Goal: Book appointment/travel/reservation

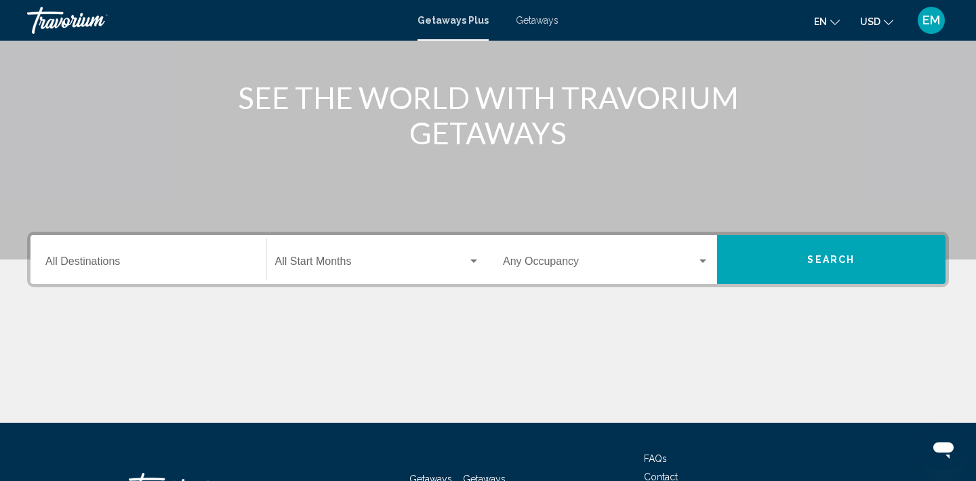
scroll to position [145, 0]
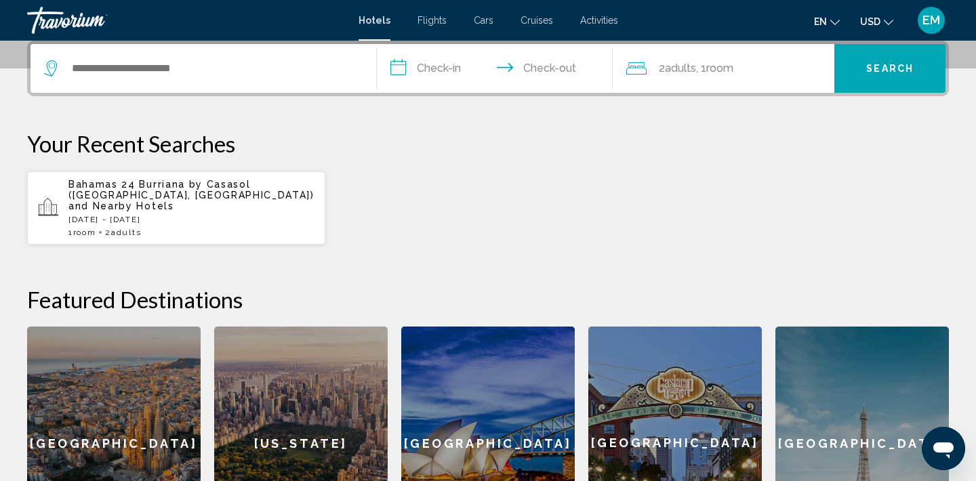
scroll to position [333, 0]
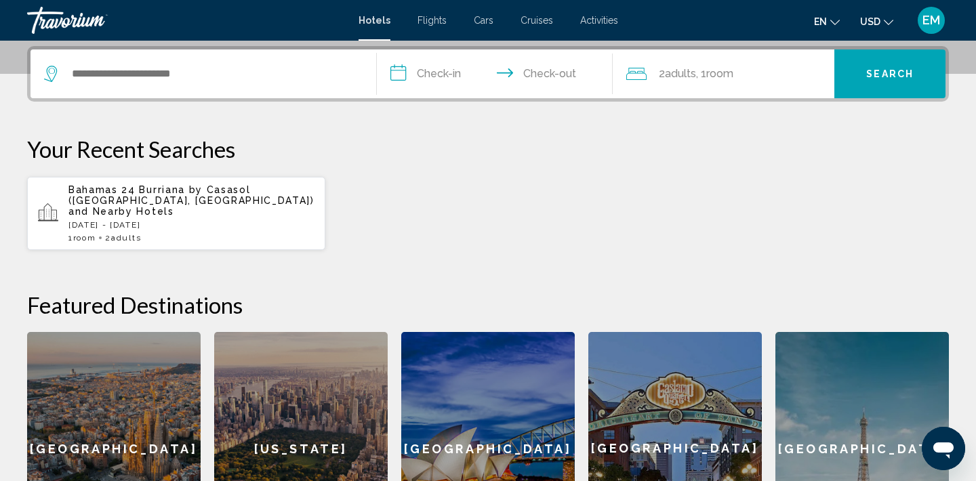
click at [186, 191] on span "Bahamas 24 Burriana by Casasol ([GEOGRAPHIC_DATA], [GEOGRAPHIC_DATA])" at bounding box center [191, 195] width 246 height 22
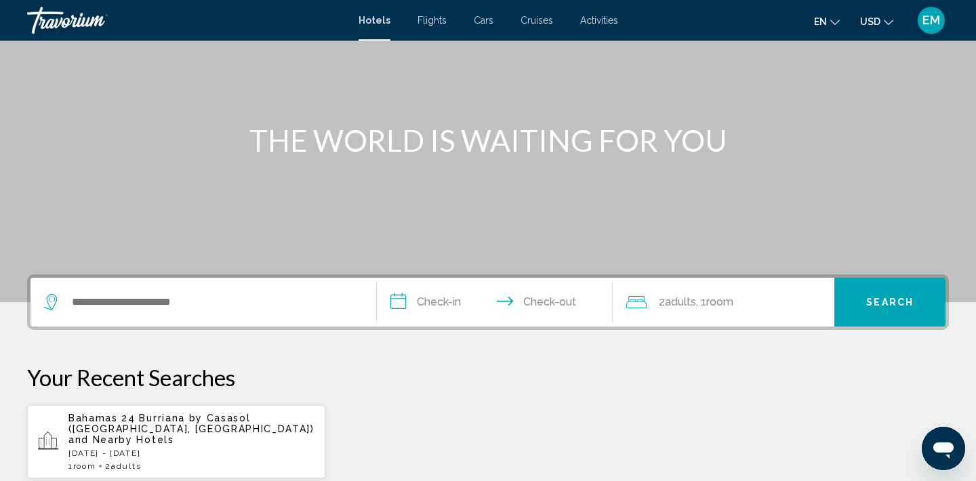
scroll to position [189, 0]
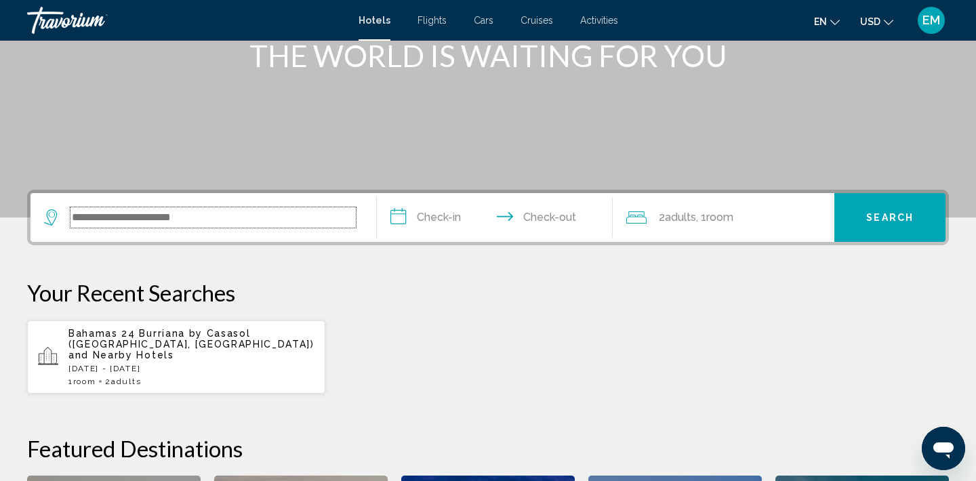
click at [121, 226] on input "Search widget" at bounding box center [213, 217] width 285 height 20
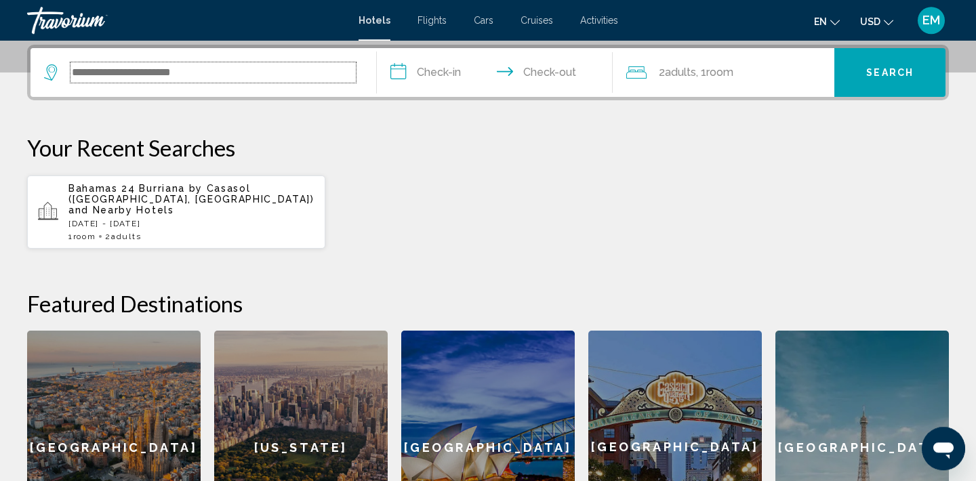
scroll to position [335, 0]
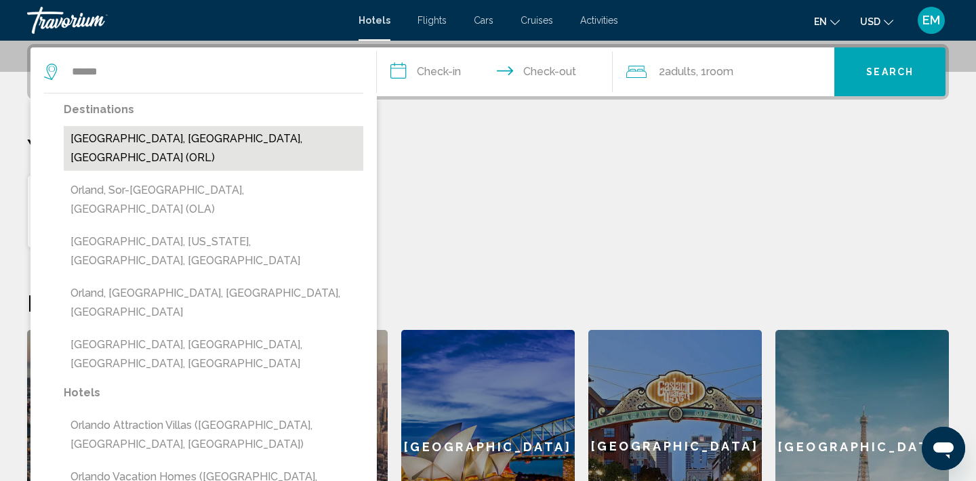
click at [191, 139] on button "[GEOGRAPHIC_DATA], [GEOGRAPHIC_DATA], [GEOGRAPHIC_DATA] (ORL)" at bounding box center [214, 148] width 300 height 45
type input "**********"
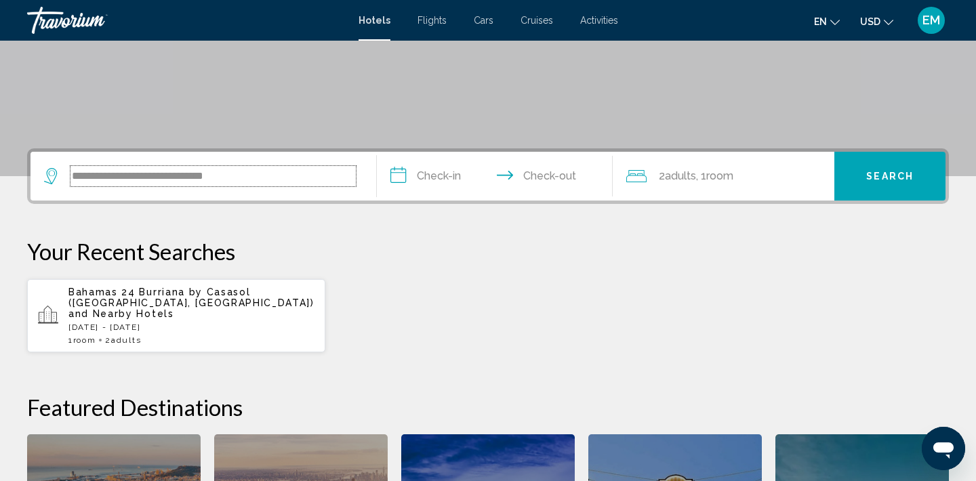
scroll to position [228, 0]
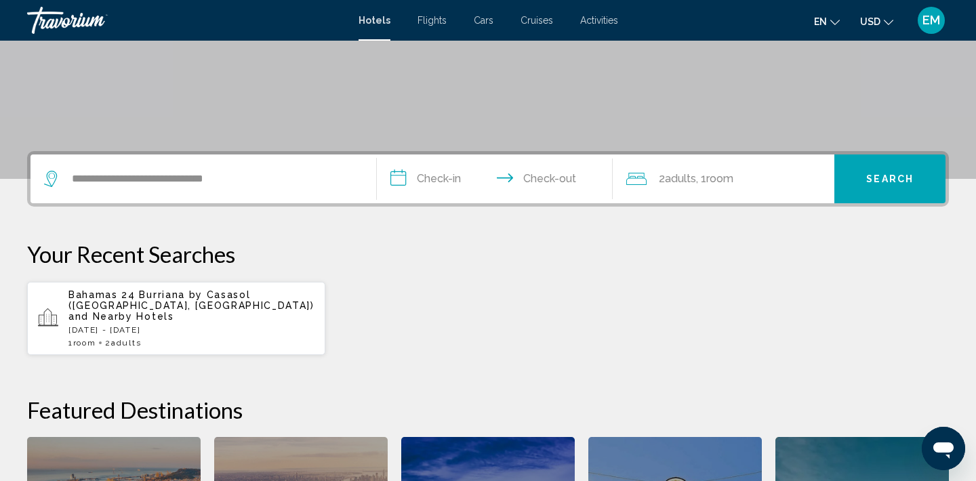
click at [441, 181] on input "**********" at bounding box center [497, 181] width 241 height 53
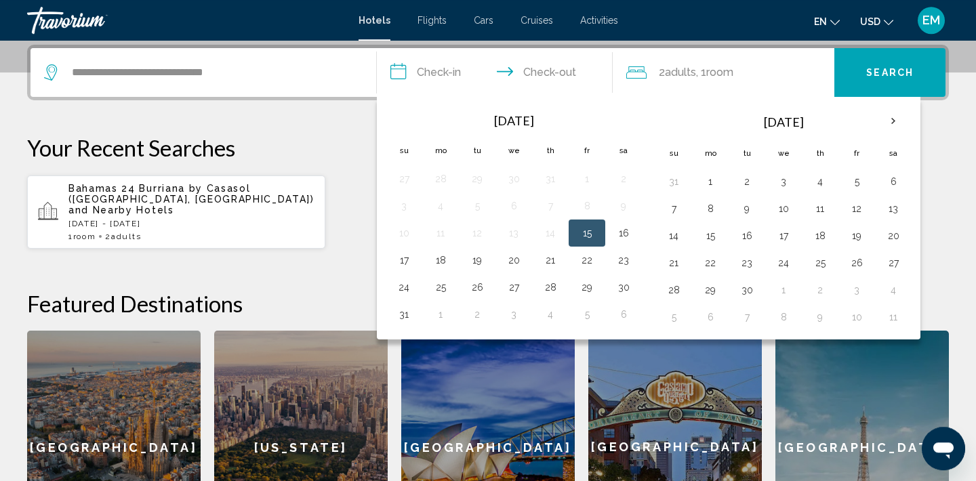
scroll to position [335, 0]
click at [822, 262] on button "25" at bounding box center [821, 262] width 22 height 19
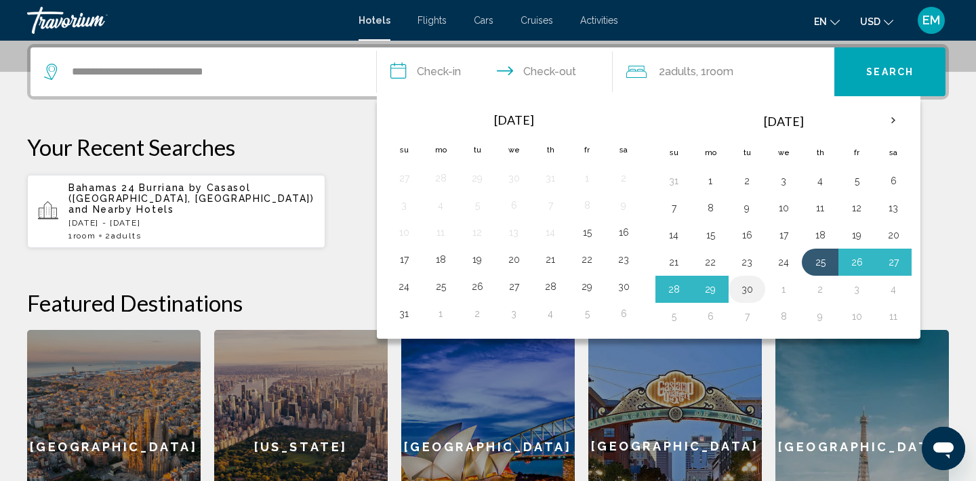
click at [750, 289] on button "30" at bounding box center [747, 289] width 22 height 19
type input "**********"
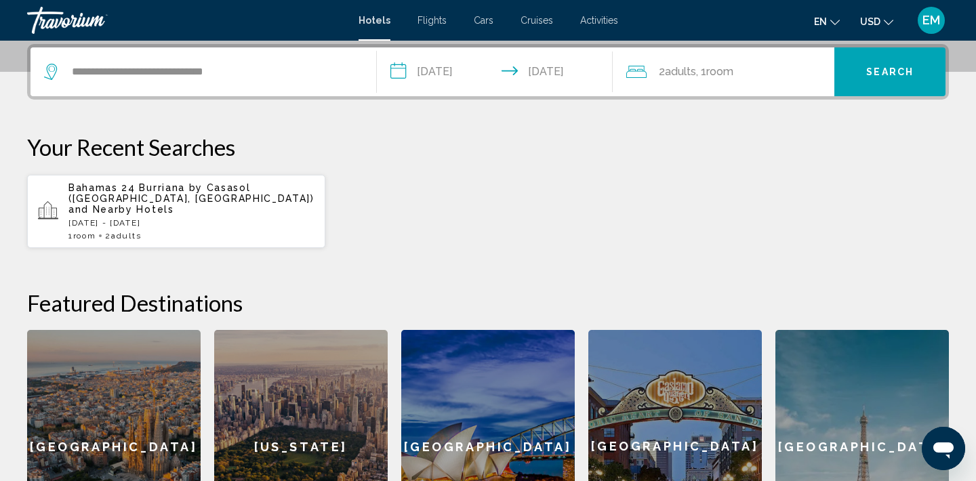
click at [890, 76] on span "Search" at bounding box center [890, 72] width 47 height 11
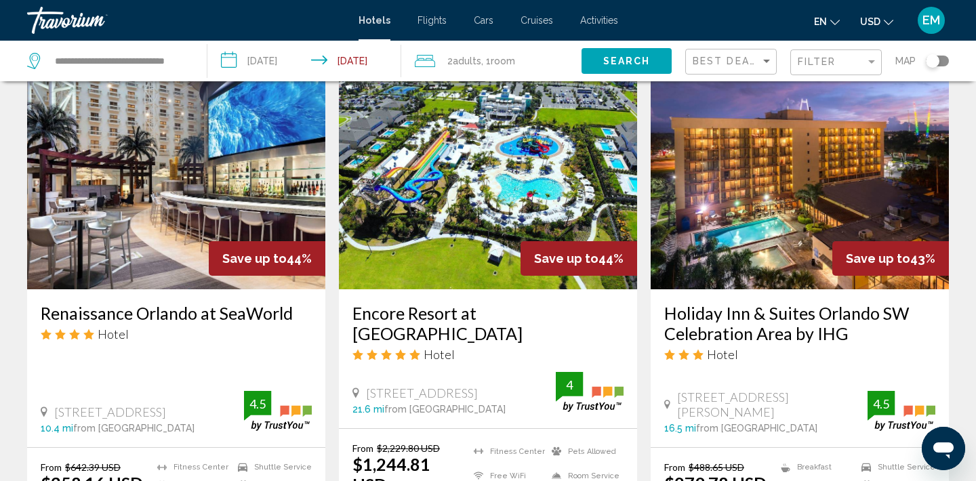
scroll to position [557, 0]
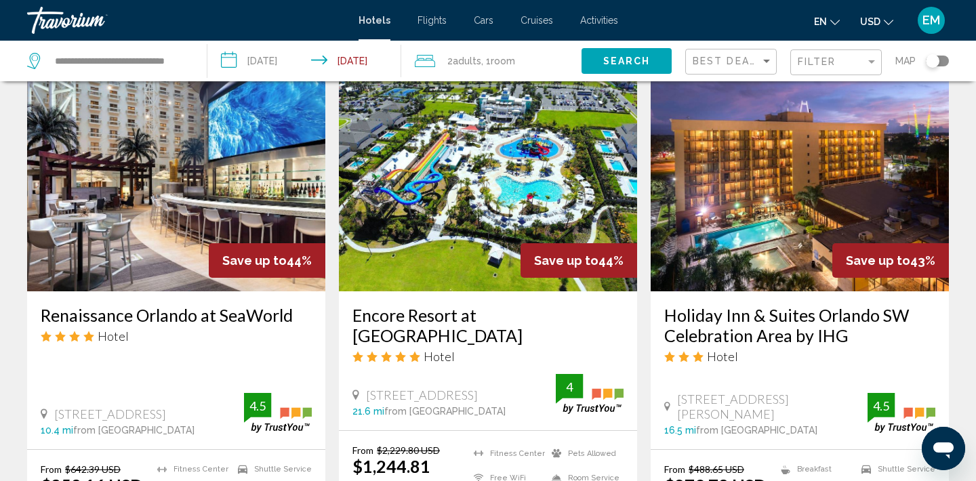
click at [156, 216] on img "Main content" at bounding box center [176, 183] width 298 height 217
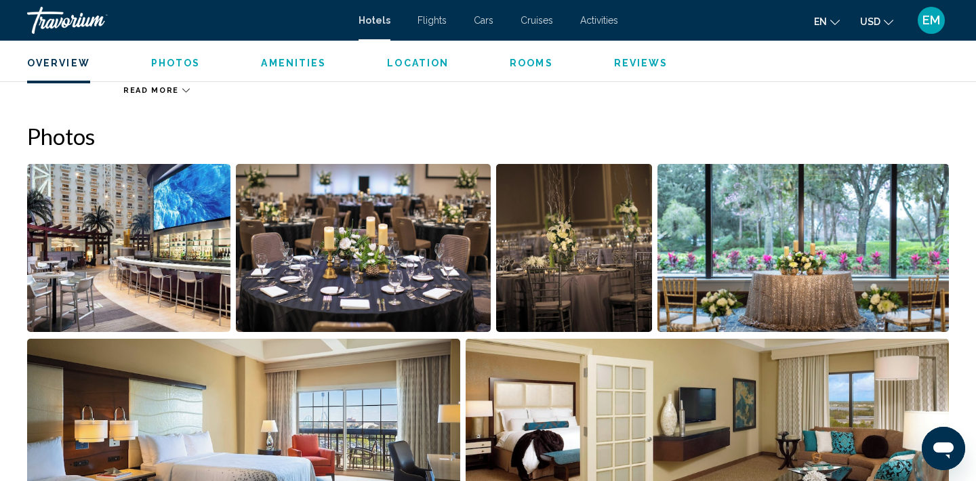
scroll to position [622, 0]
click at [379, 256] on img "Open full-screen image slider" at bounding box center [363, 247] width 254 height 168
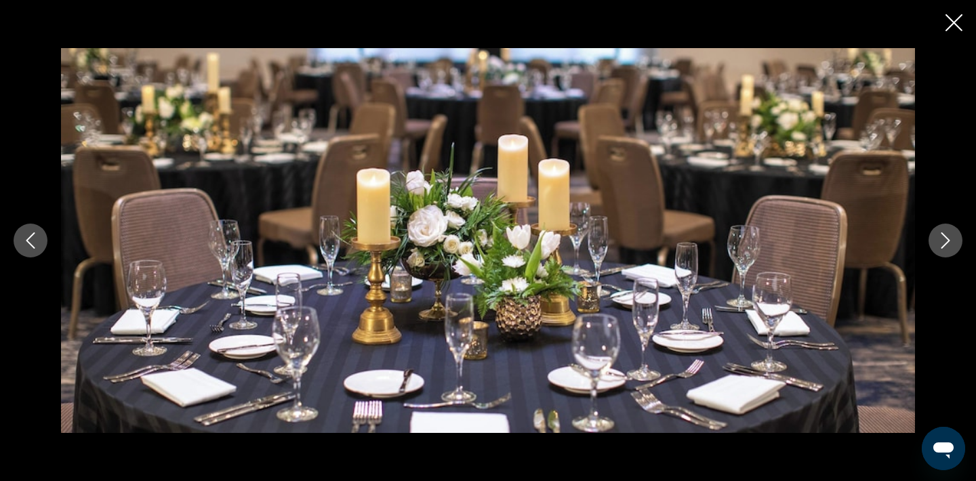
click at [947, 243] on icon "Next image" at bounding box center [946, 241] width 9 height 16
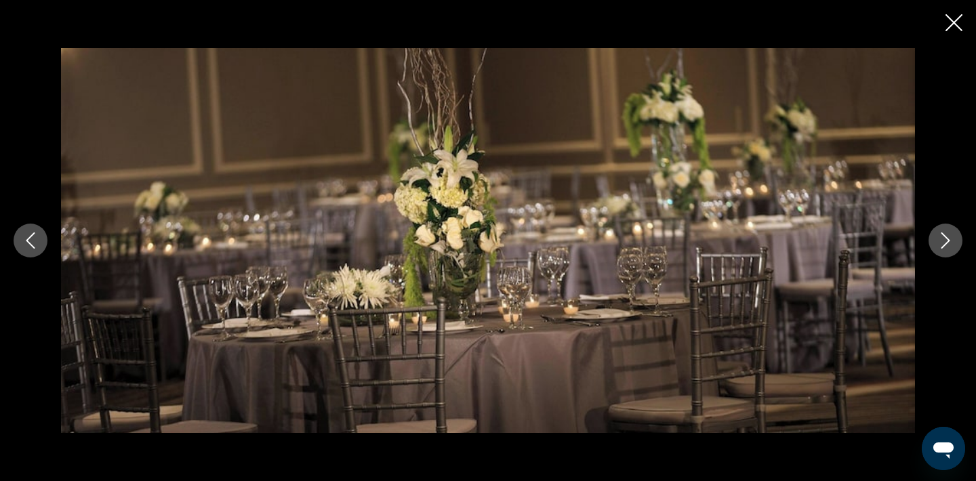
click at [947, 243] on icon "Next image" at bounding box center [946, 241] width 9 height 16
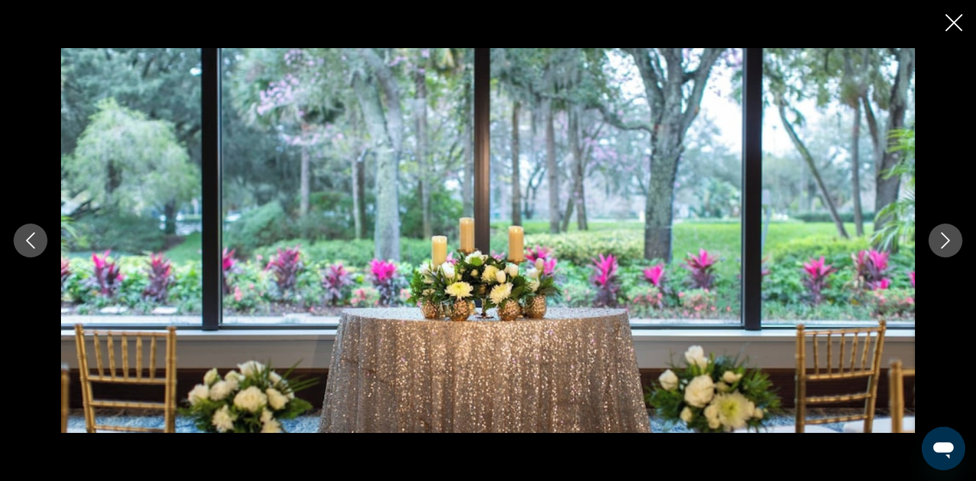
click at [947, 243] on icon "Next image" at bounding box center [946, 241] width 9 height 16
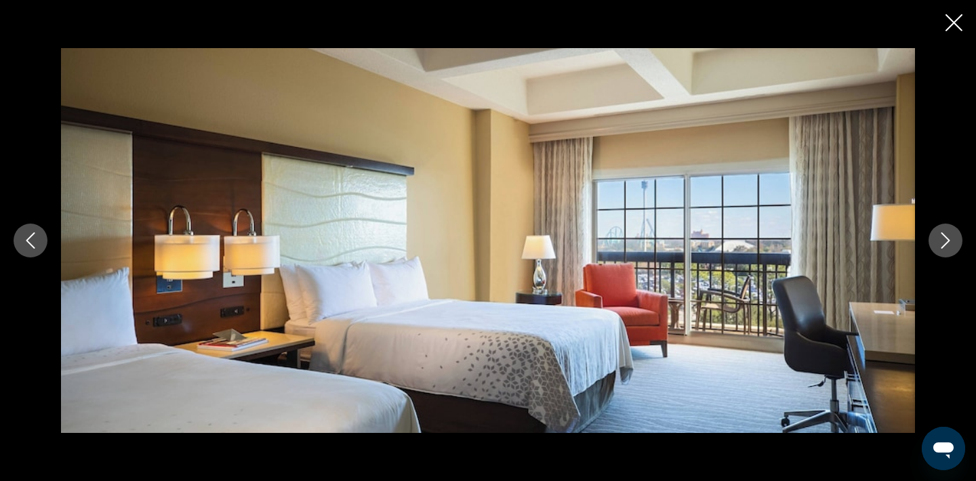
click at [947, 243] on icon "Next image" at bounding box center [946, 241] width 9 height 16
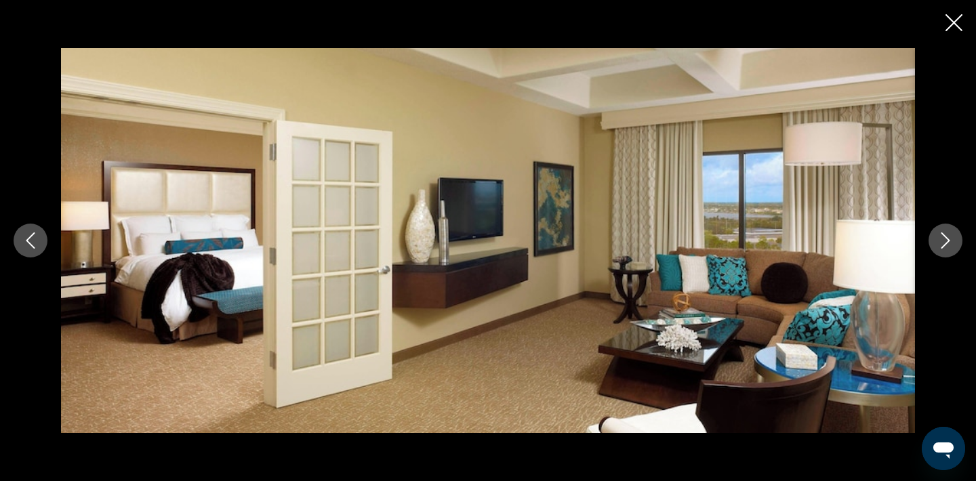
click at [947, 243] on icon "Next image" at bounding box center [946, 241] width 9 height 16
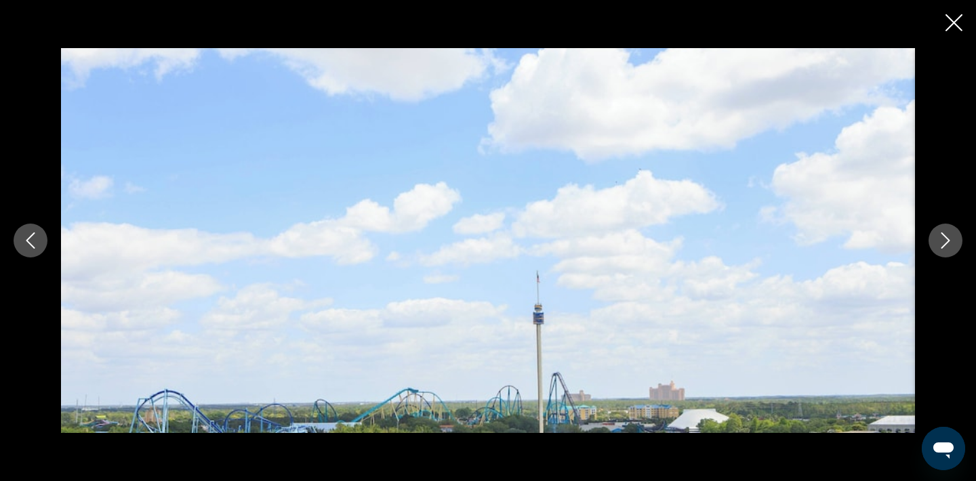
click at [947, 241] on icon "Next image" at bounding box center [946, 241] width 16 height 16
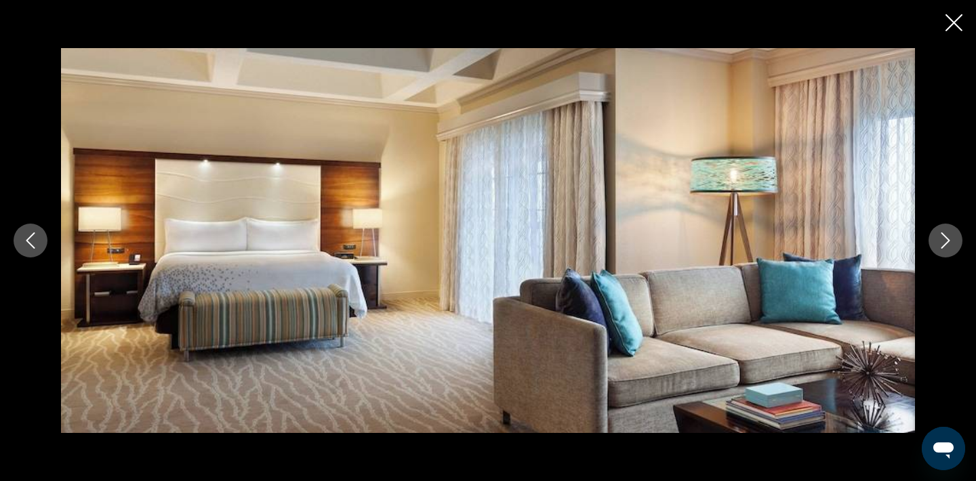
click at [947, 241] on icon "Next image" at bounding box center [946, 241] width 16 height 16
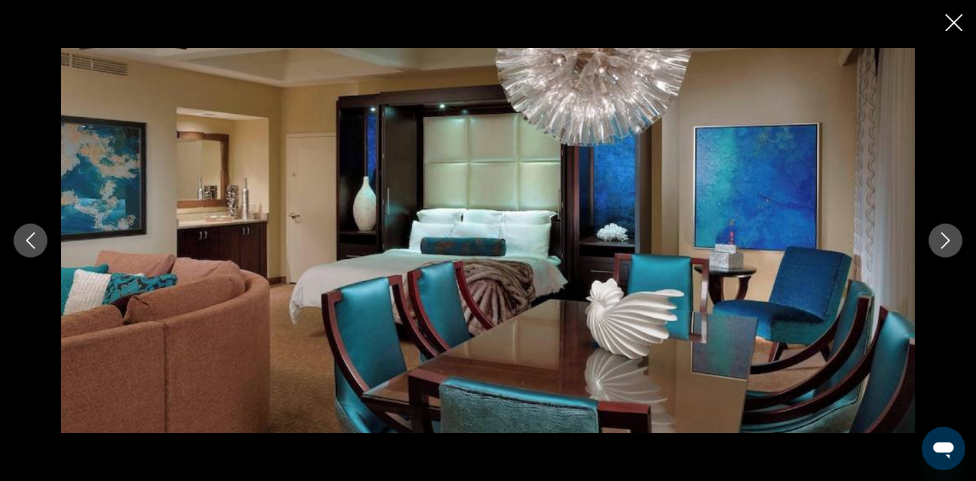
click at [947, 242] on icon "Next image" at bounding box center [946, 241] width 16 height 16
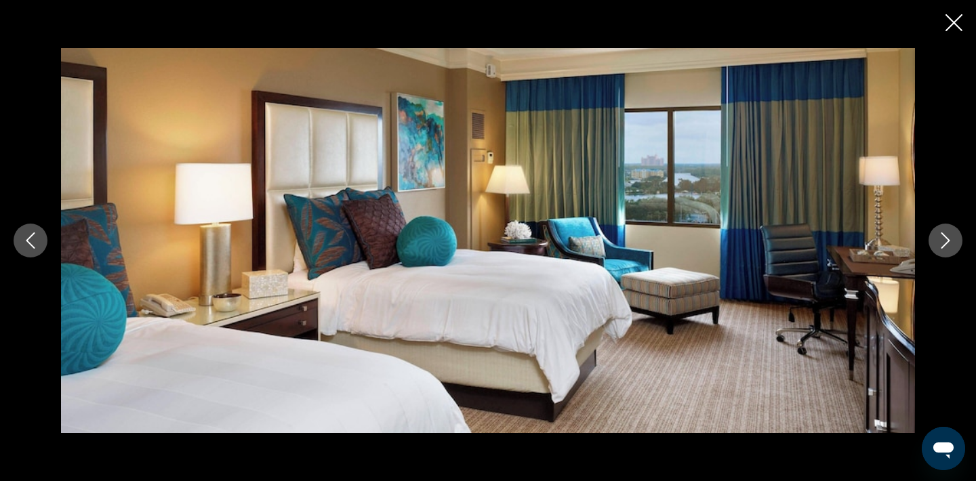
click at [947, 242] on icon "Next image" at bounding box center [946, 241] width 16 height 16
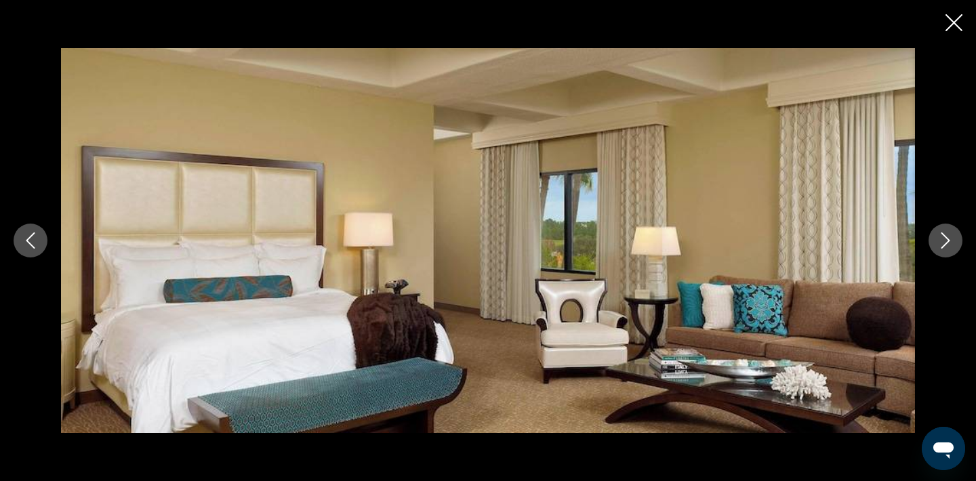
click at [947, 242] on icon "Next image" at bounding box center [946, 241] width 16 height 16
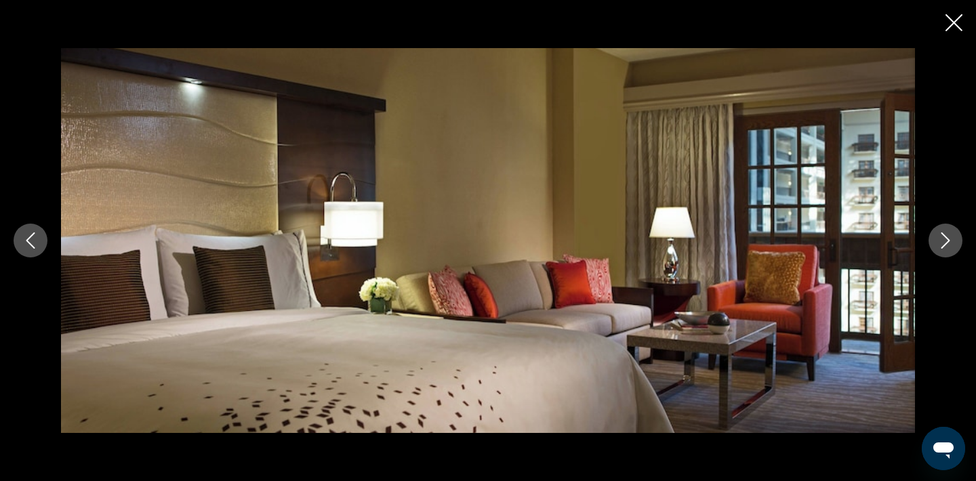
click at [947, 242] on icon "Next image" at bounding box center [946, 241] width 16 height 16
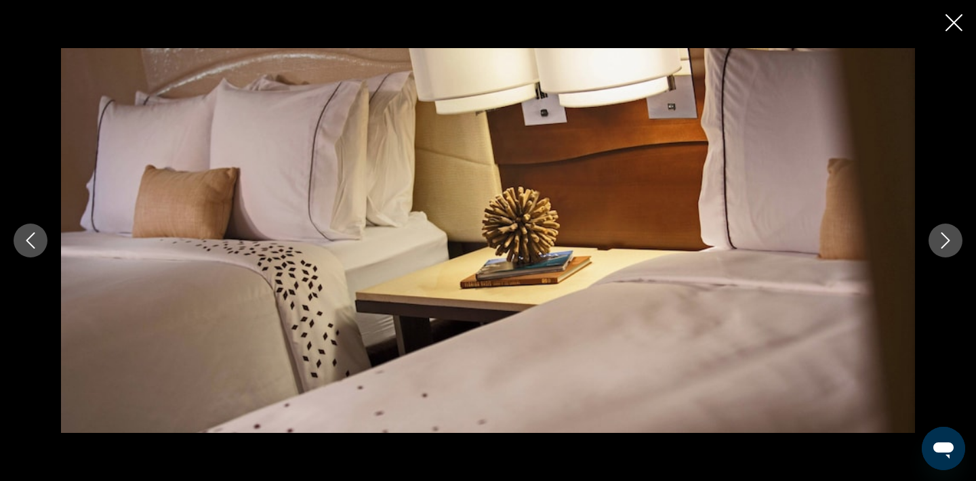
click at [947, 242] on icon "Next image" at bounding box center [946, 241] width 16 height 16
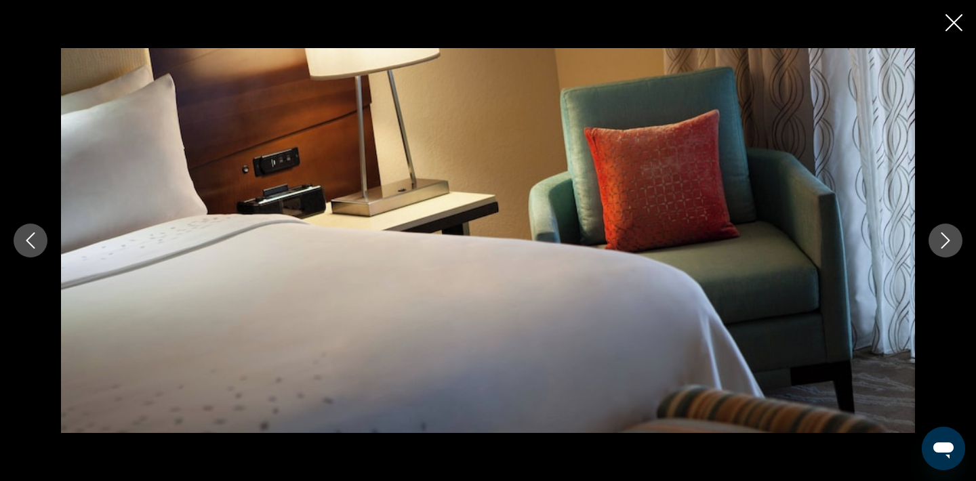
click at [947, 242] on icon "Next image" at bounding box center [946, 241] width 16 height 16
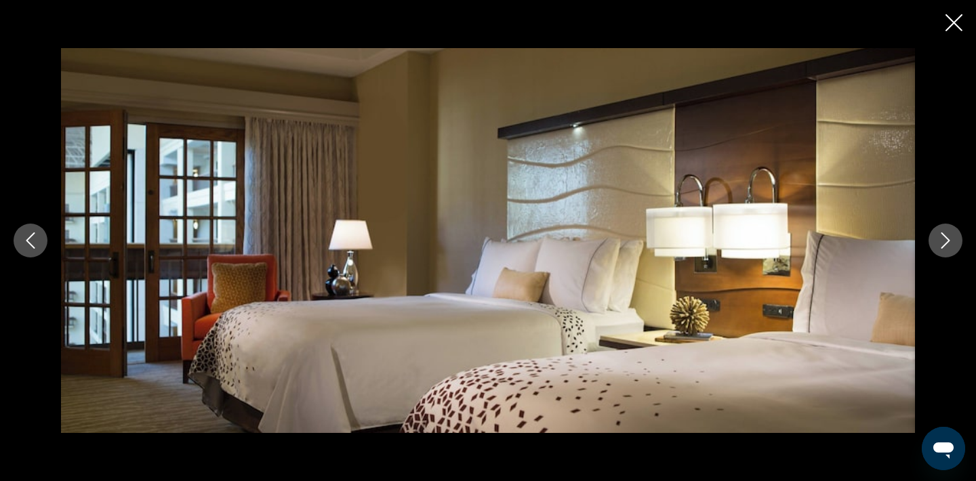
click at [947, 242] on icon "Next image" at bounding box center [946, 241] width 16 height 16
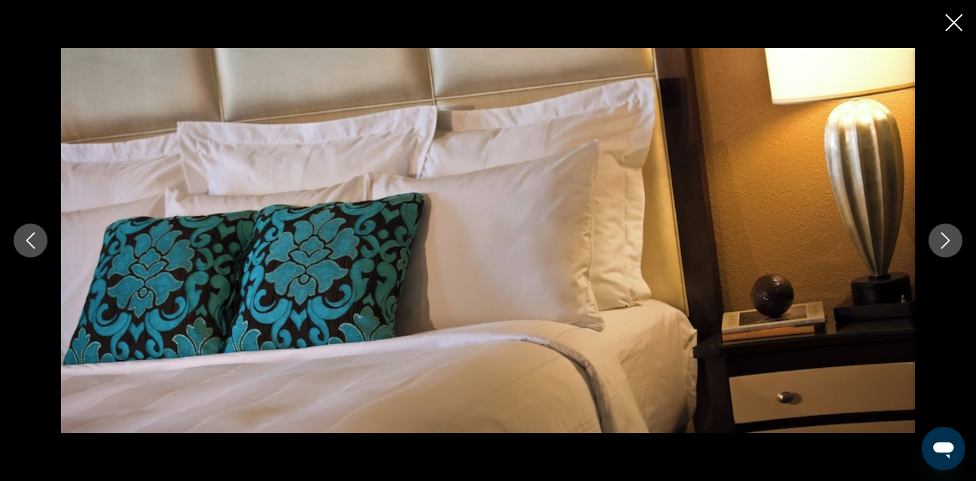
click at [947, 242] on icon "Next image" at bounding box center [946, 241] width 16 height 16
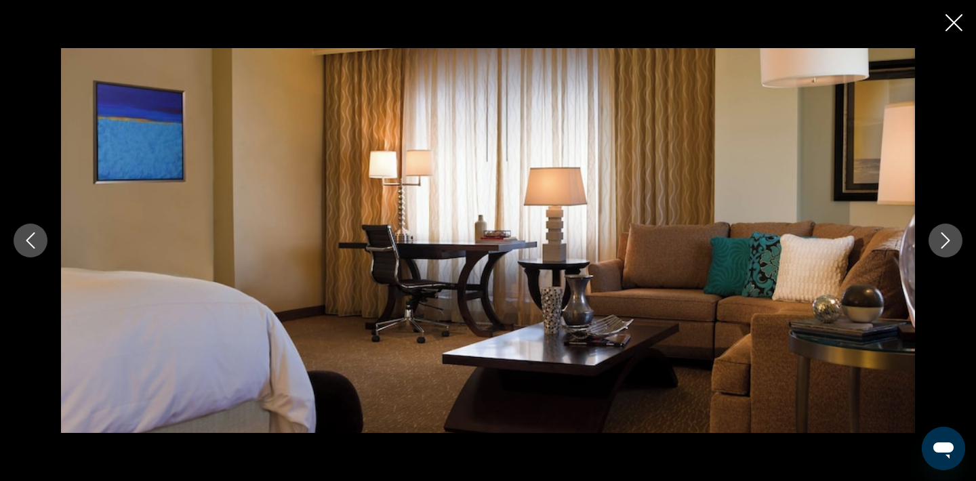
click at [947, 242] on icon "Next image" at bounding box center [946, 241] width 16 height 16
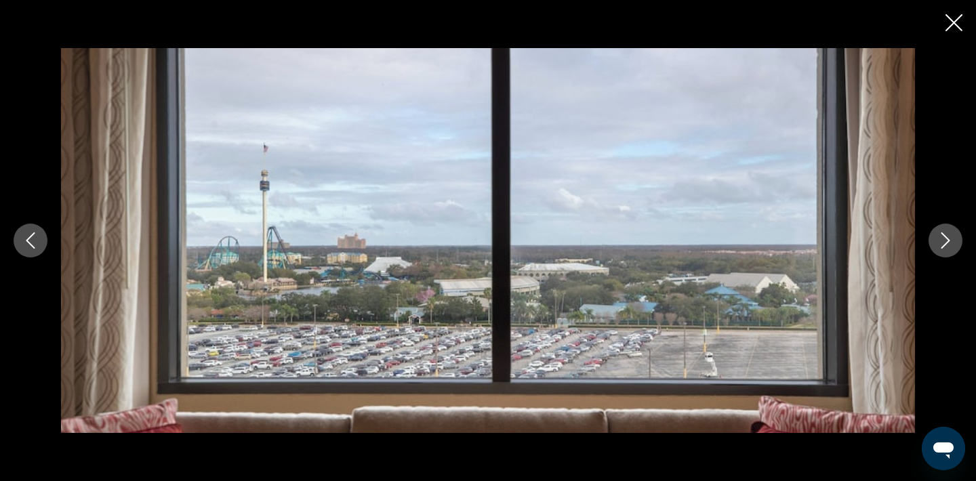
click at [947, 242] on icon "Next image" at bounding box center [946, 241] width 16 height 16
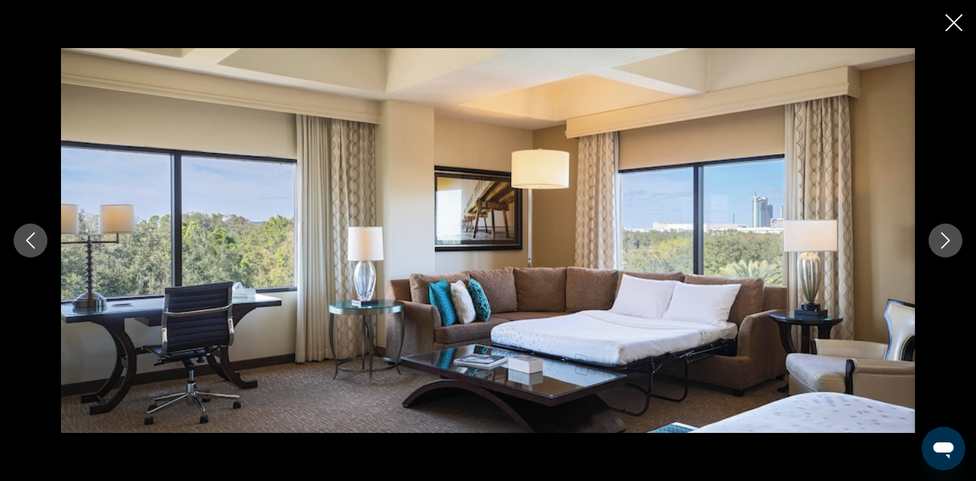
click at [947, 242] on icon "Next image" at bounding box center [946, 241] width 16 height 16
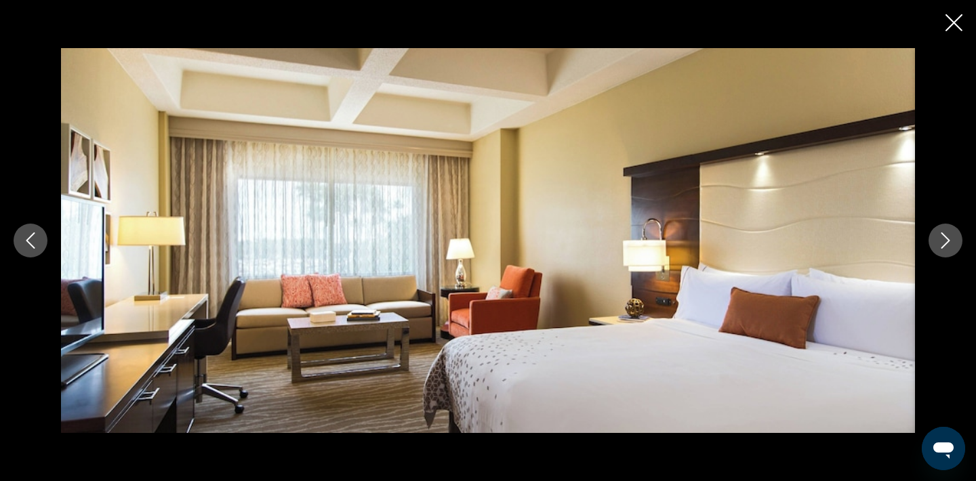
click at [947, 242] on icon "Next image" at bounding box center [946, 241] width 16 height 16
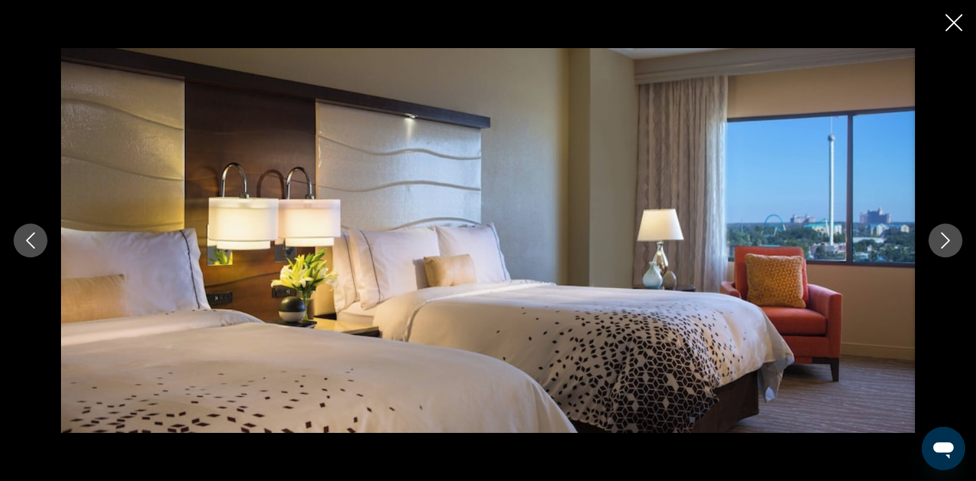
click at [947, 242] on icon "Next image" at bounding box center [946, 241] width 16 height 16
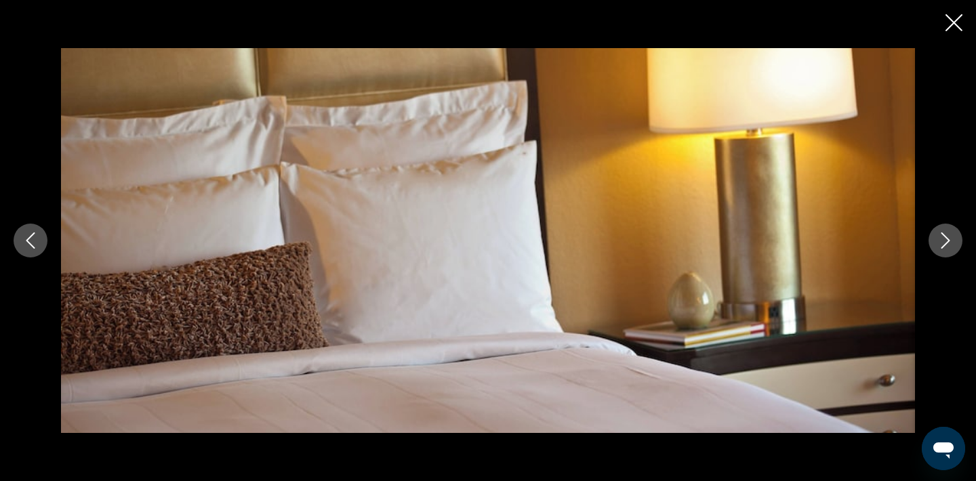
click at [947, 242] on icon "Next image" at bounding box center [946, 241] width 16 height 16
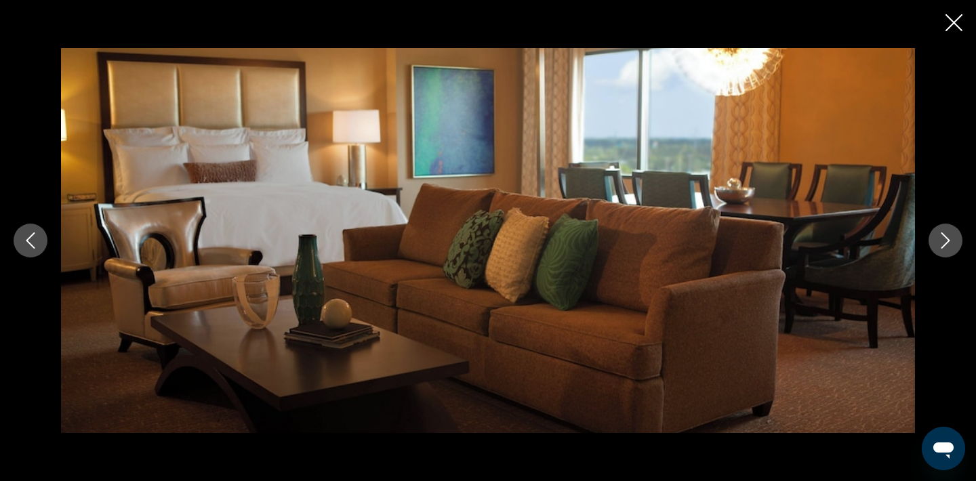
click at [947, 242] on icon "Next image" at bounding box center [946, 241] width 16 height 16
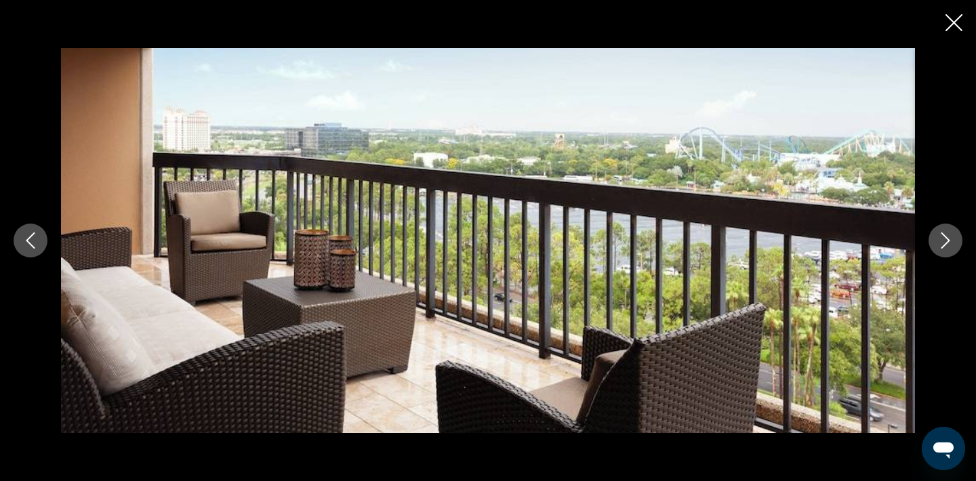
click at [947, 242] on icon "Next image" at bounding box center [946, 241] width 16 height 16
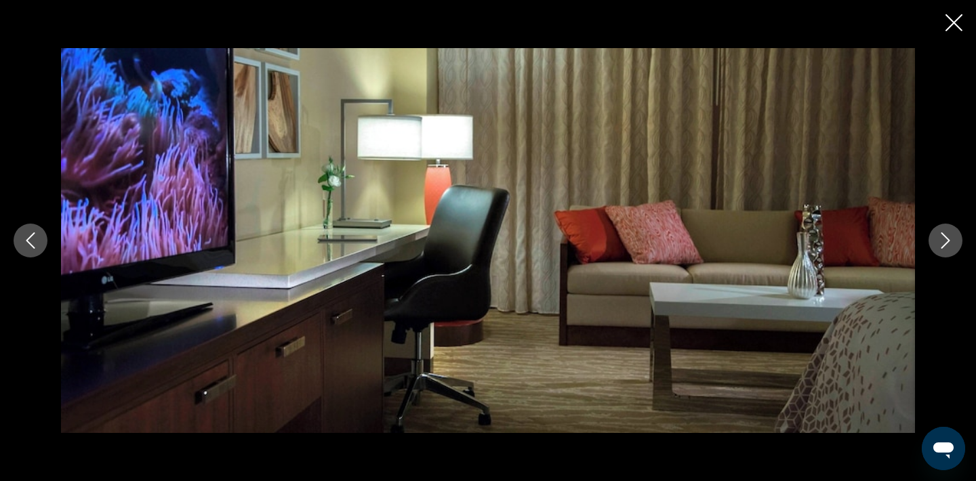
click at [947, 242] on icon "Next image" at bounding box center [946, 241] width 16 height 16
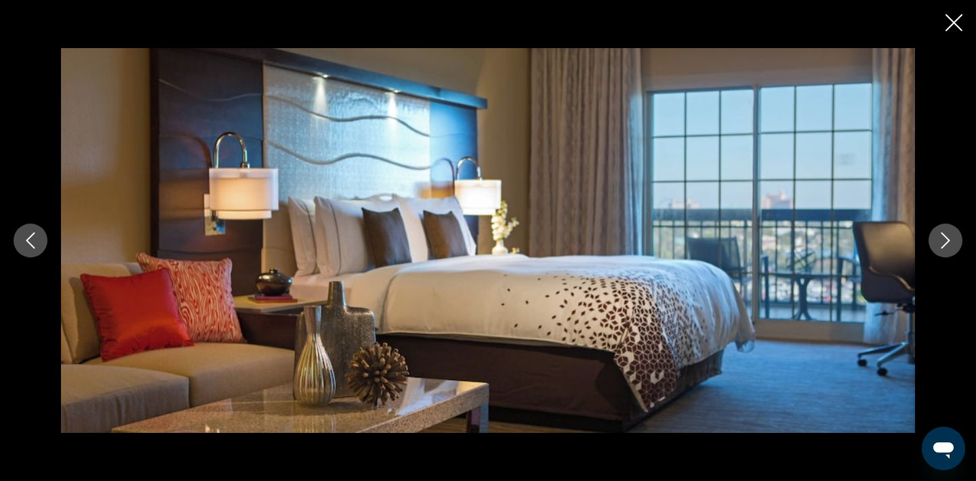
click at [947, 242] on icon "Next image" at bounding box center [946, 241] width 16 height 16
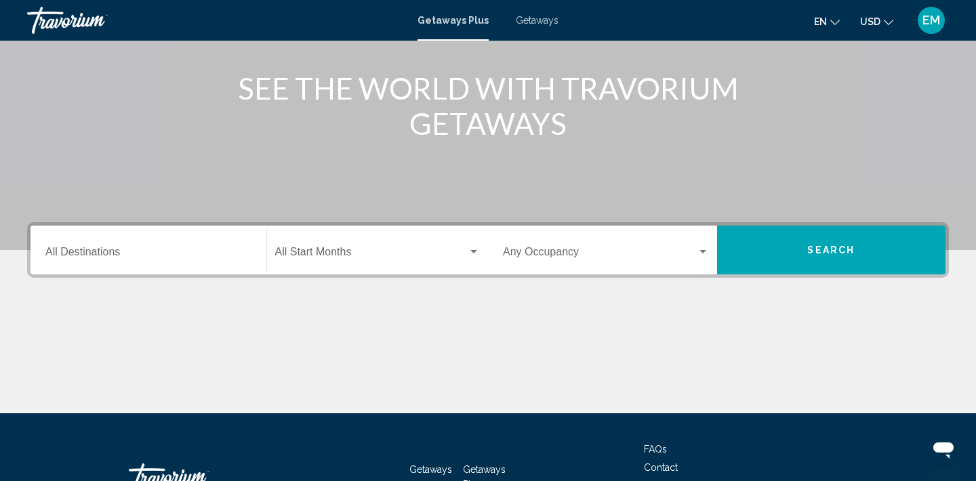
scroll to position [255, 0]
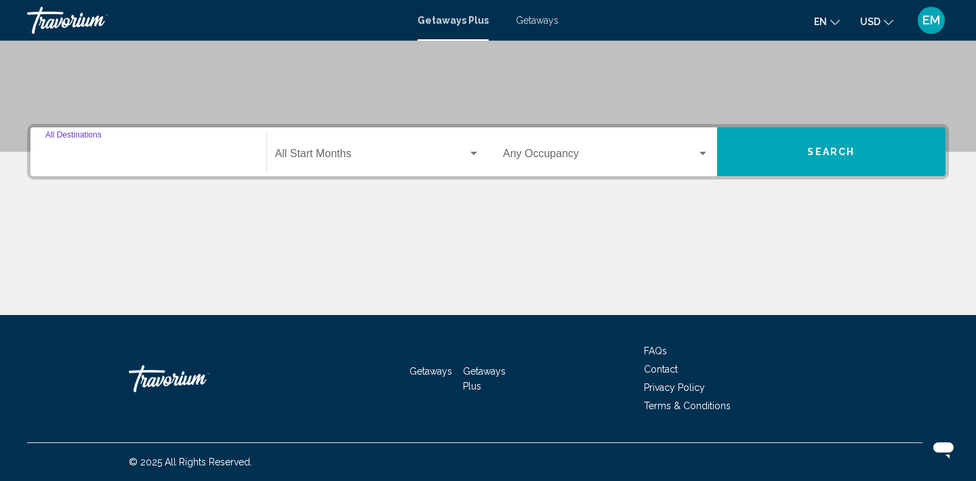
click at [108, 157] on input "Destination All Destinations" at bounding box center [148, 157] width 206 height 12
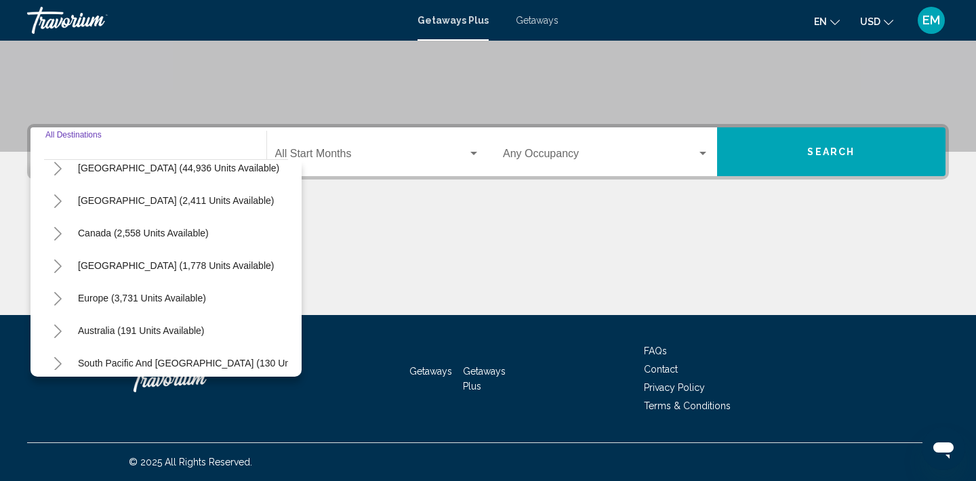
scroll to position [0, 0]
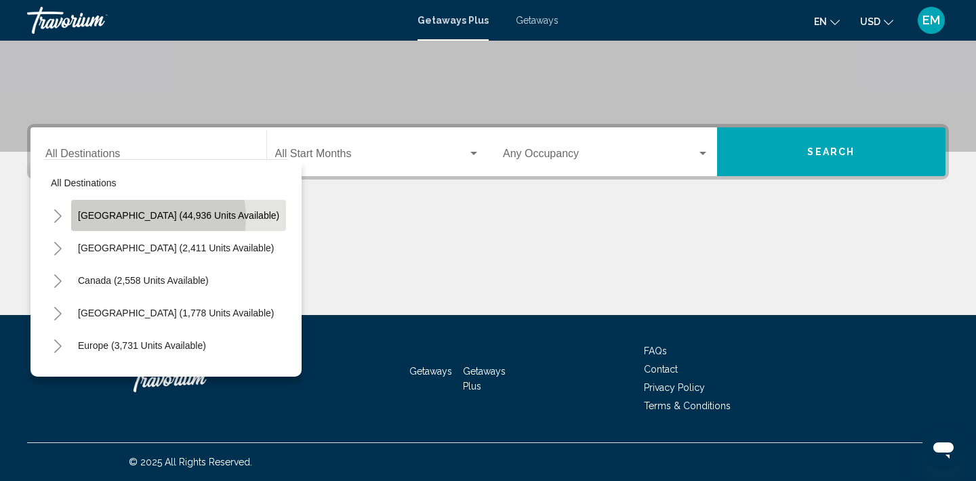
click at [154, 217] on span "United States (44,936 units available)" at bounding box center [178, 215] width 201 height 11
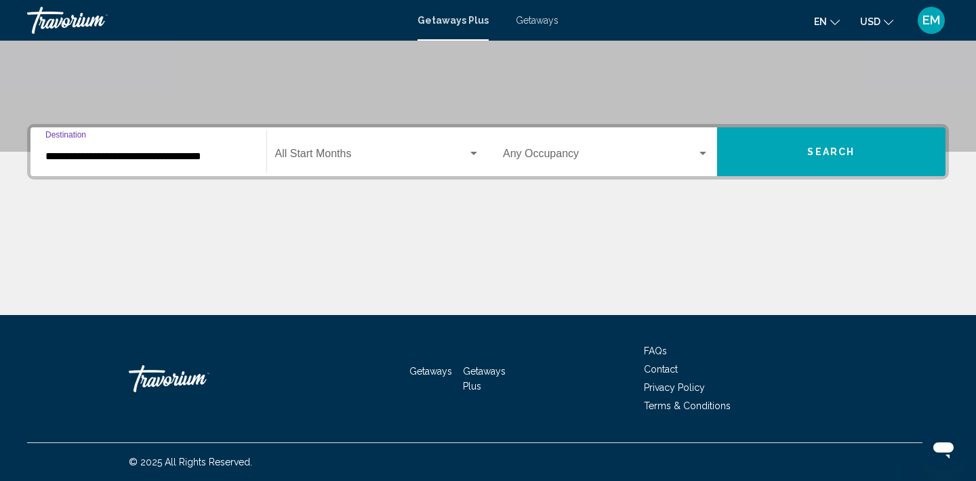
click at [193, 157] on input "**********" at bounding box center [148, 157] width 206 height 12
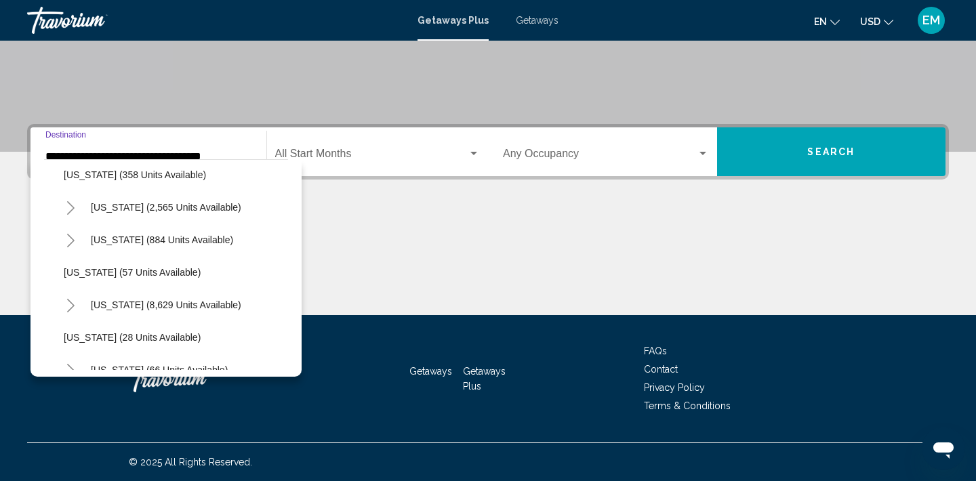
scroll to position [136, 1]
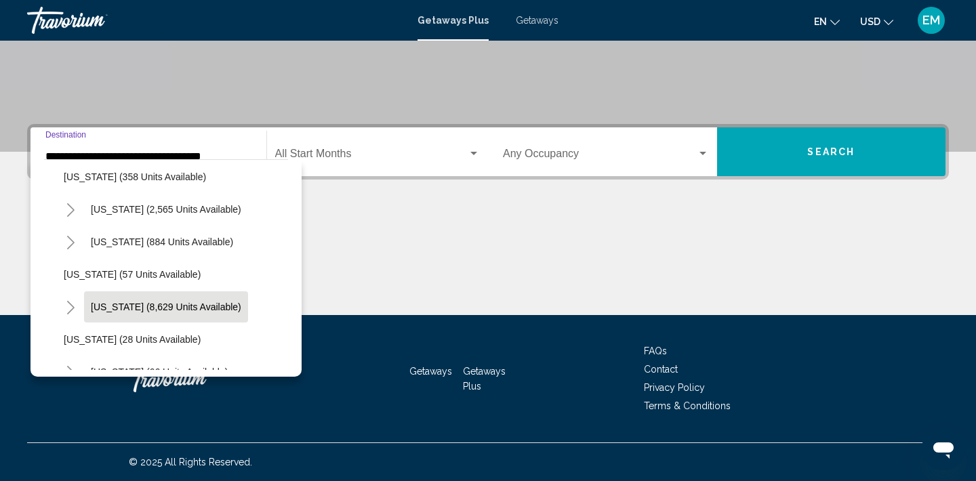
click at [177, 305] on span "Florida (8,629 units available)" at bounding box center [166, 307] width 151 height 11
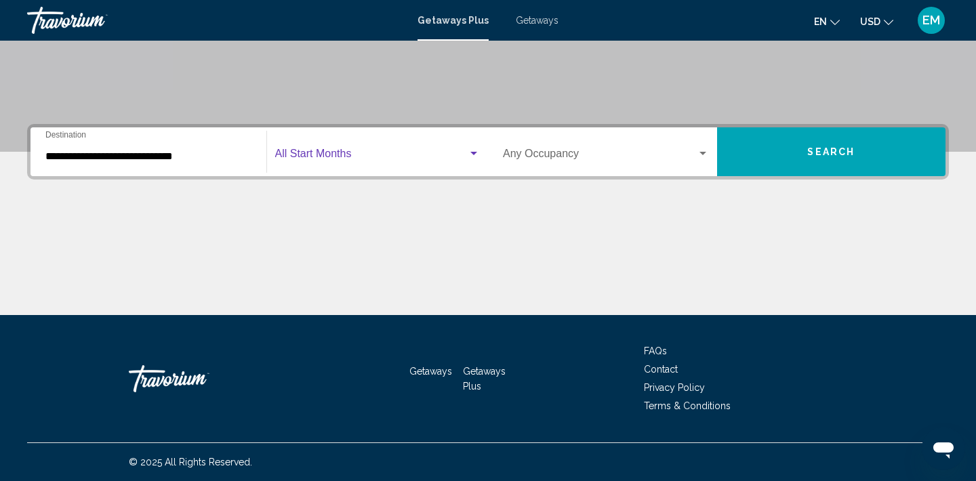
click at [329, 156] on span "Search widget" at bounding box center [371, 157] width 193 height 12
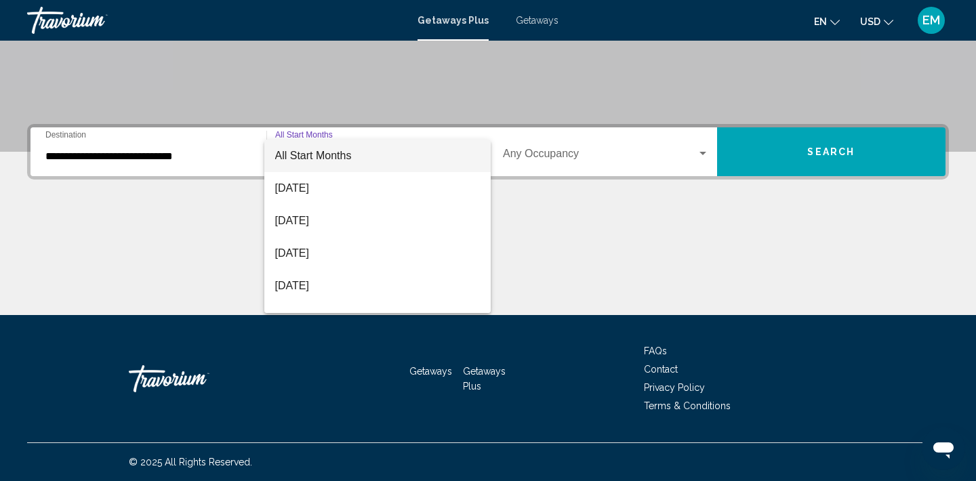
click at [181, 149] on div at bounding box center [488, 240] width 976 height 481
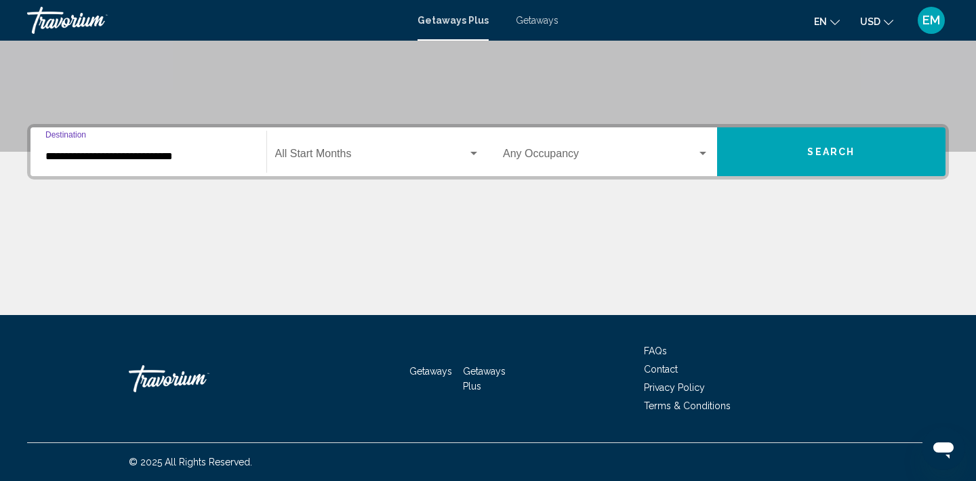
click at [153, 156] on input "**********" at bounding box center [148, 157] width 206 height 12
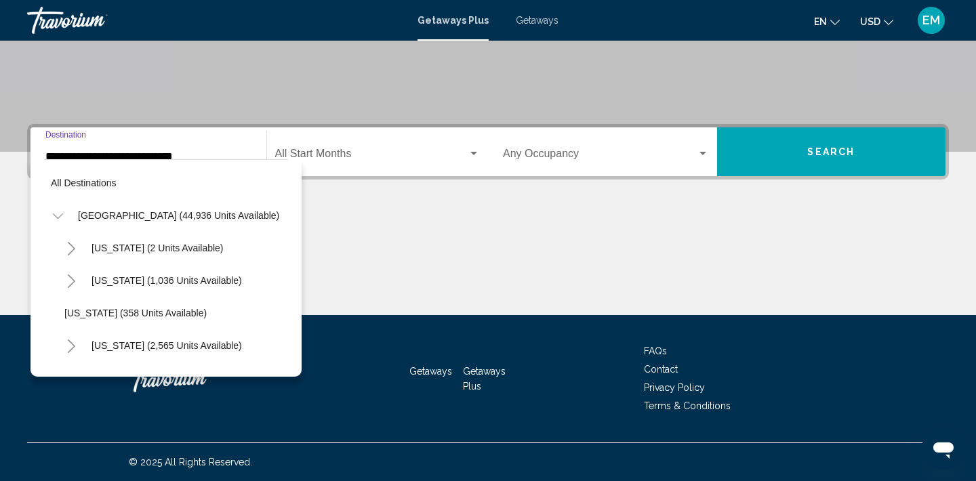
scroll to position [178, 0]
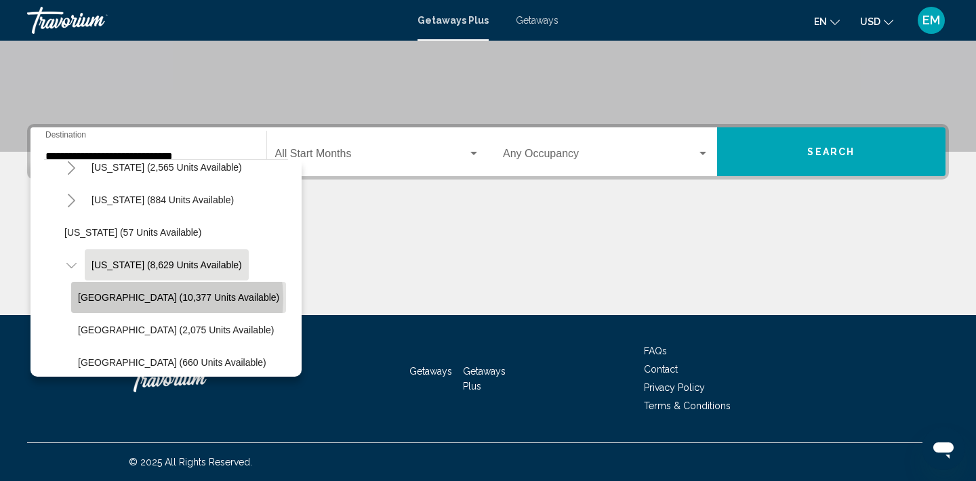
click at [159, 298] on span "Orlando & Disney Area (10,377 units available)" at bounding box center [178, 297] width 201 height 11
type input "**********"
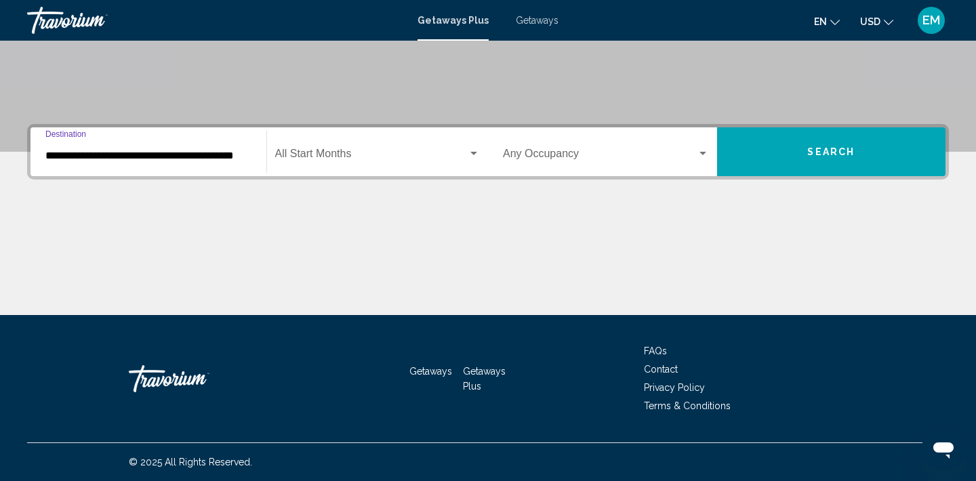
click at [432, 153] on span "Search widget" at bounding box center [371, 157] width 193 height 12
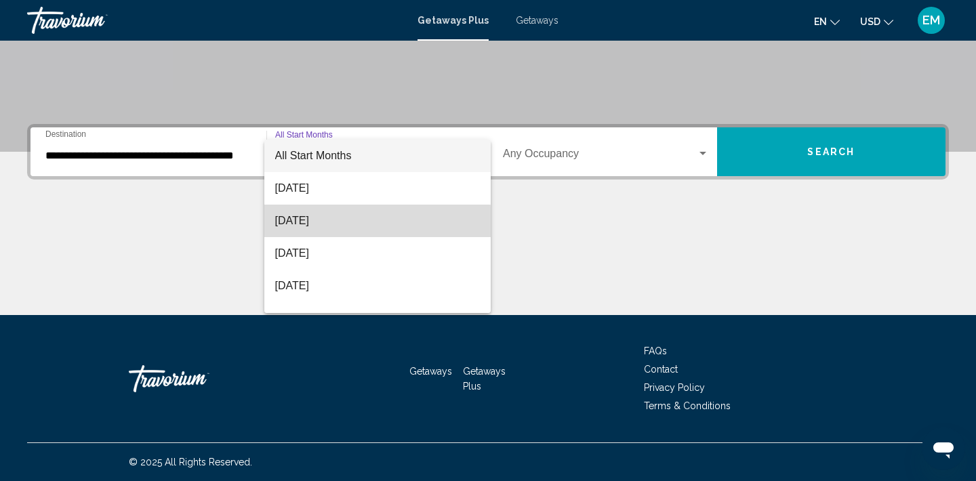
click at [333, 222] on span "September 2025" at bounding box center [377, 221] width 205 height 33
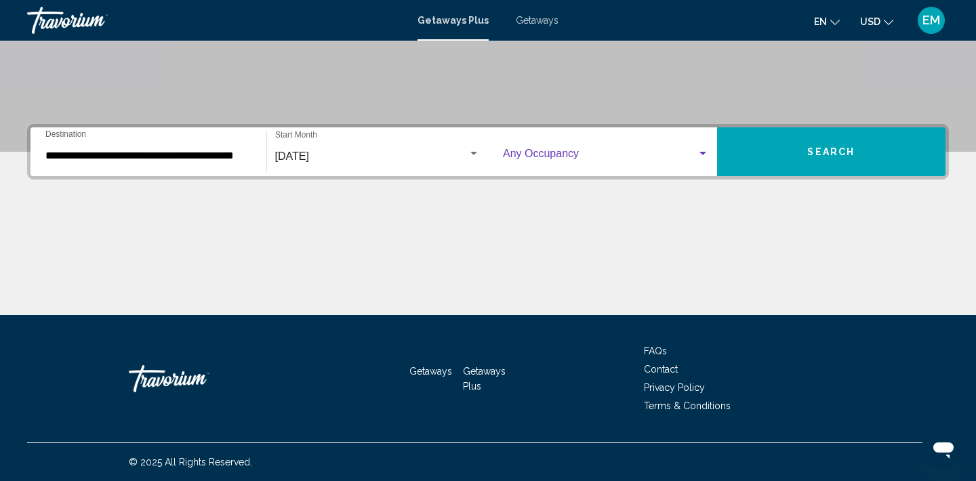
click at [702, 153] on div "Search widget" at bounding box center [703, 153] width 7 height 3
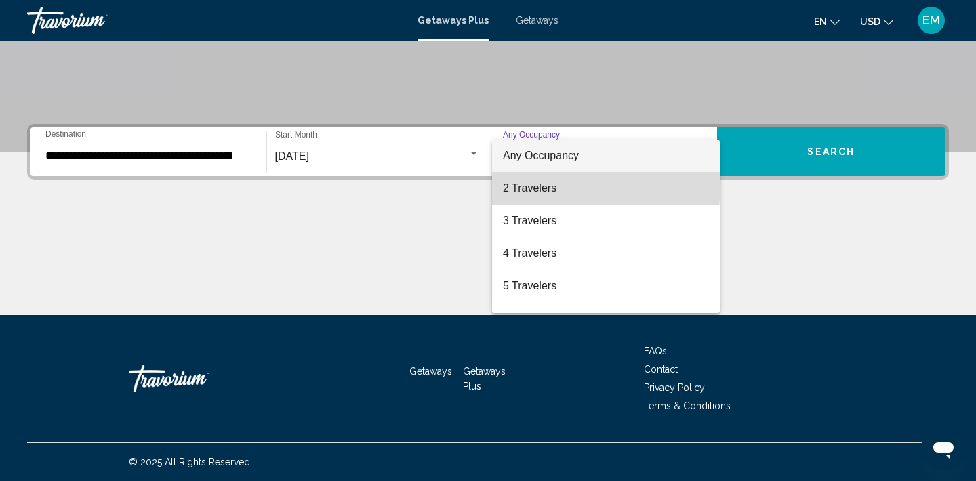
click at [559, 185] on span "2 Travelers" at bounding box center [606, 188] width 206 height 33
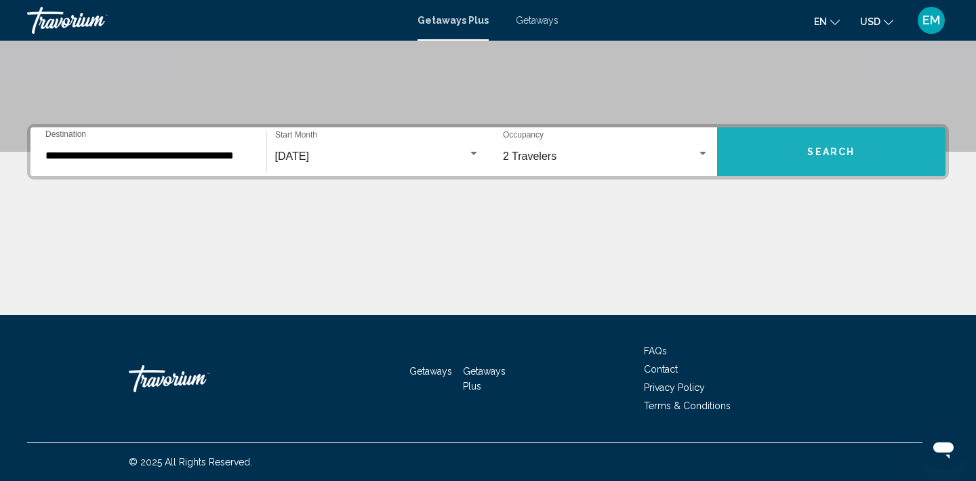
click at [827, 155] on span "Search" at bounding box center [831, 152] width 47 height 11
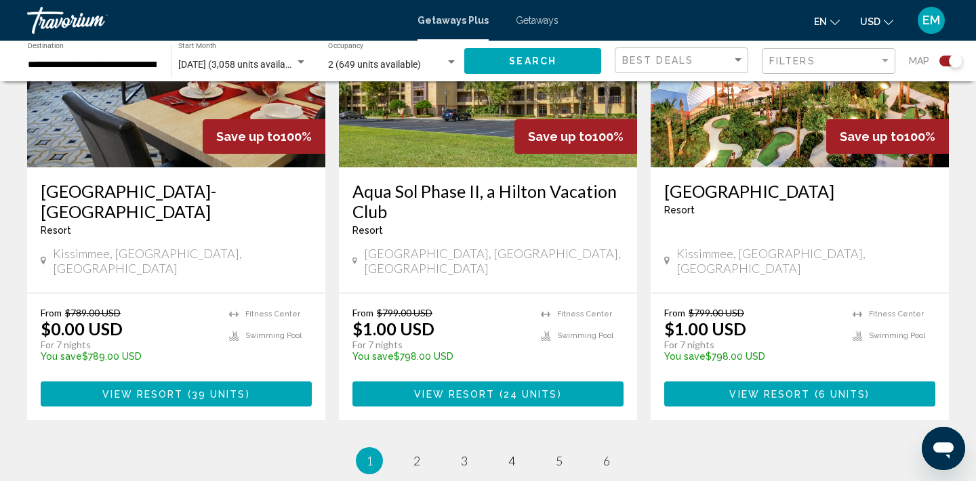
scroll to position [2173, 0]
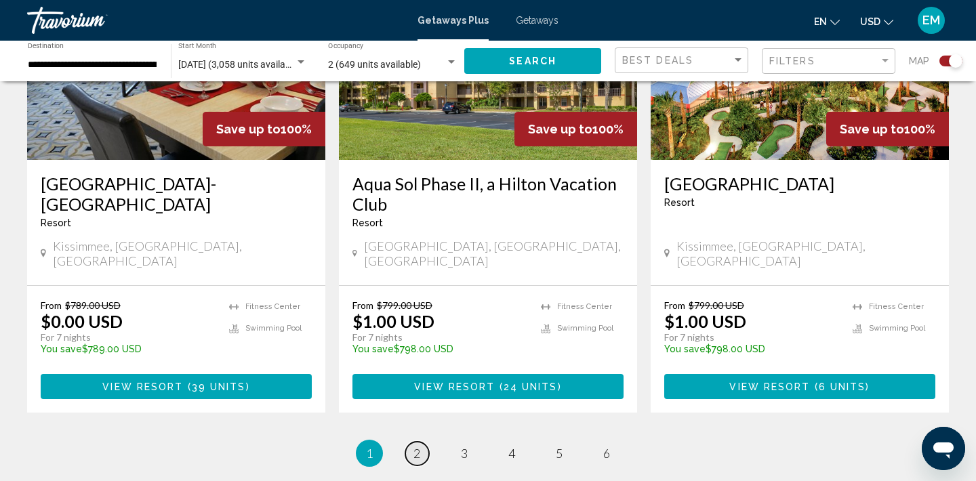
click at [417, 446] on span "2" at bounding box center [417, 453] width 7 height 15
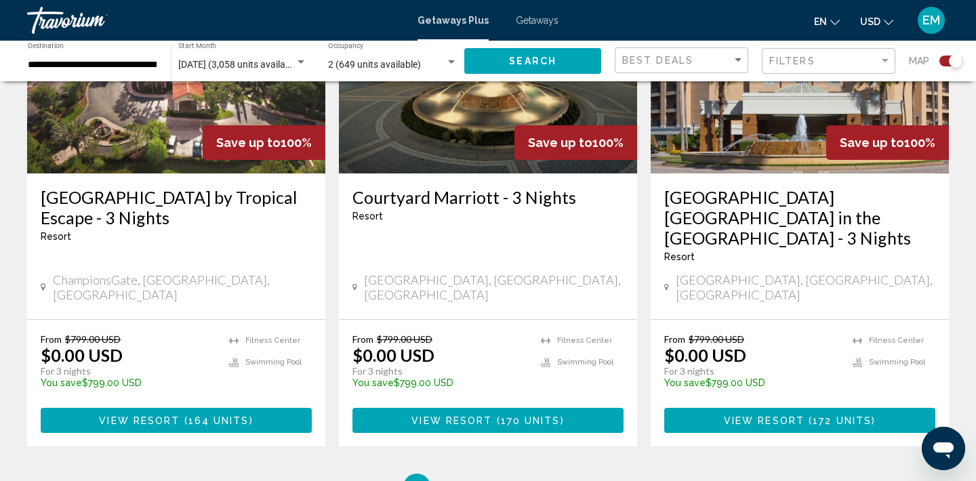
scroll to position [2101, 0]
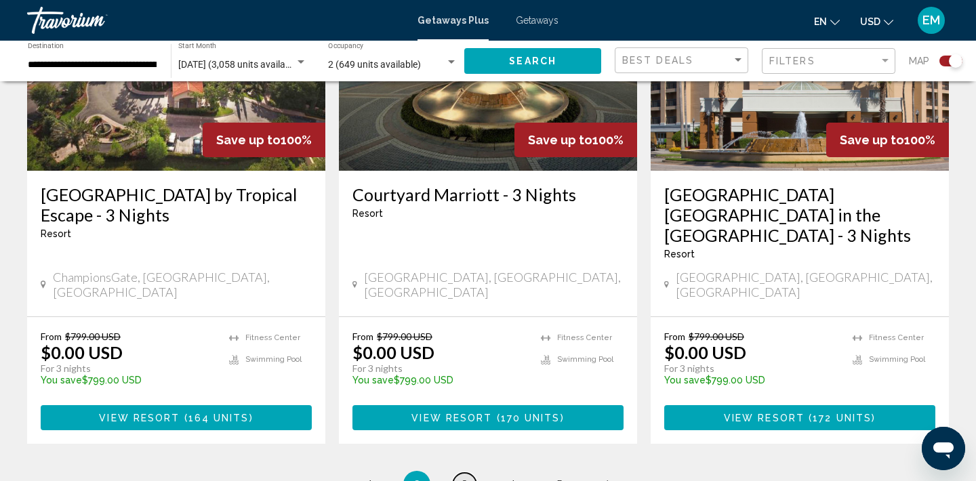
click at [466, 477] on span "3" at bounding box center [464, 484] width 7 height 15
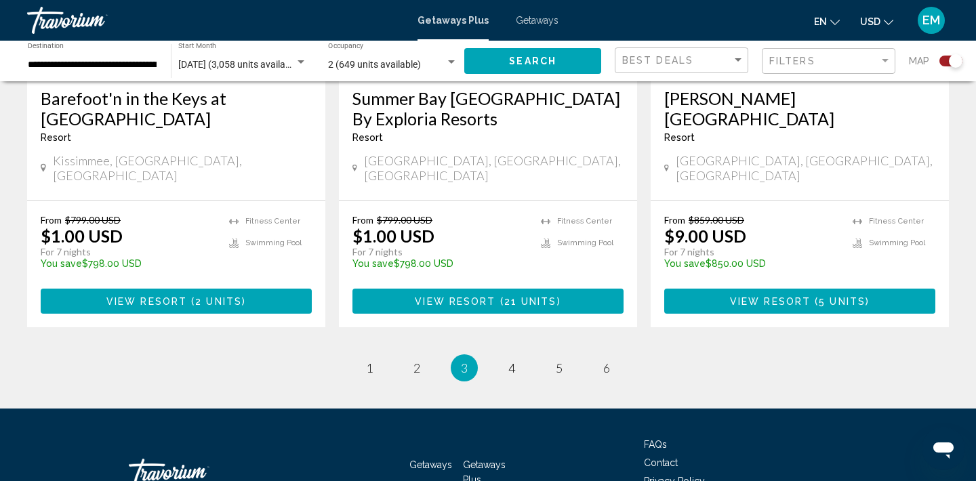
scroll to position [2191, 0]
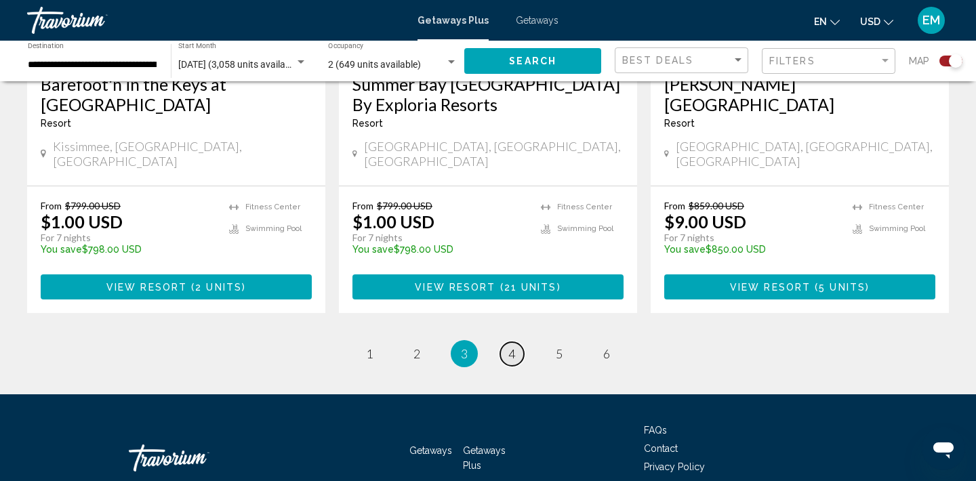
click at [513, 346] on span "4" at bounding box center [512, 353] width 7 height 15
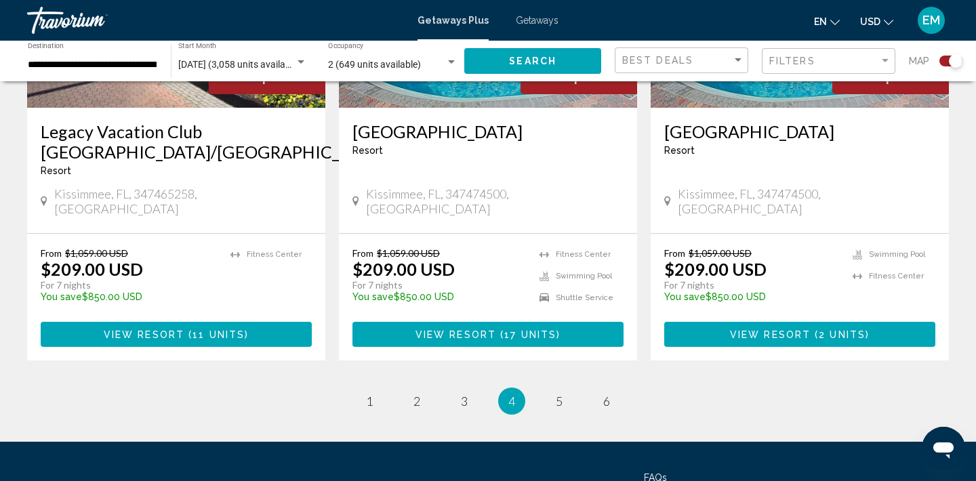
scroll to position [2164, 0]
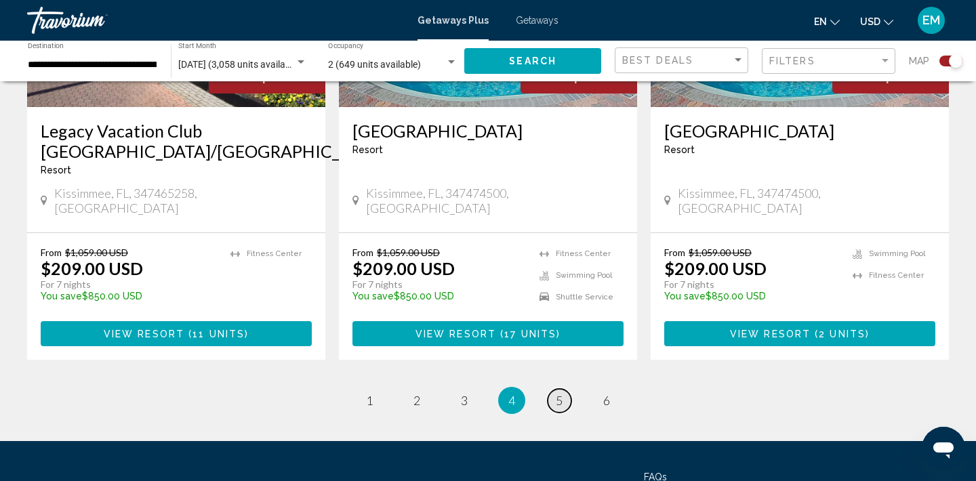
click at [562, 393] on span "5" at bounding box center [559, 400] width 7 height 15
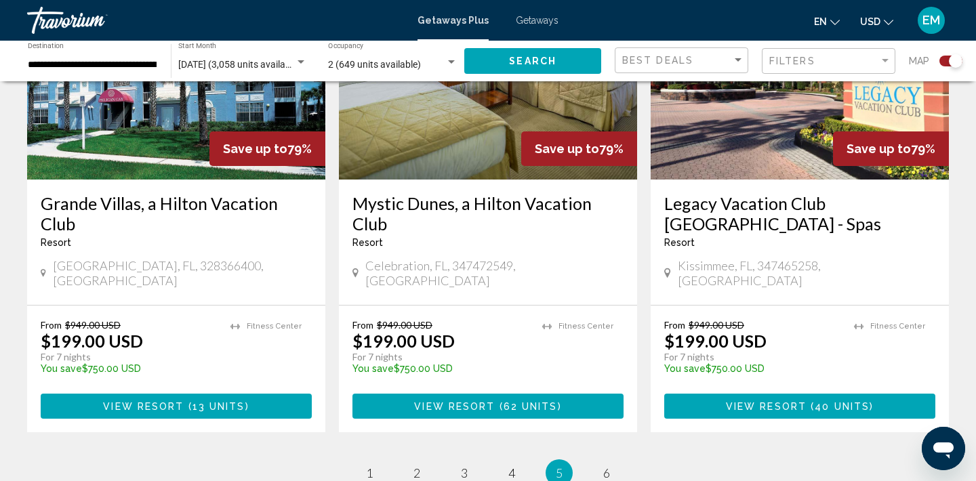
scroll to position [2032, 0]
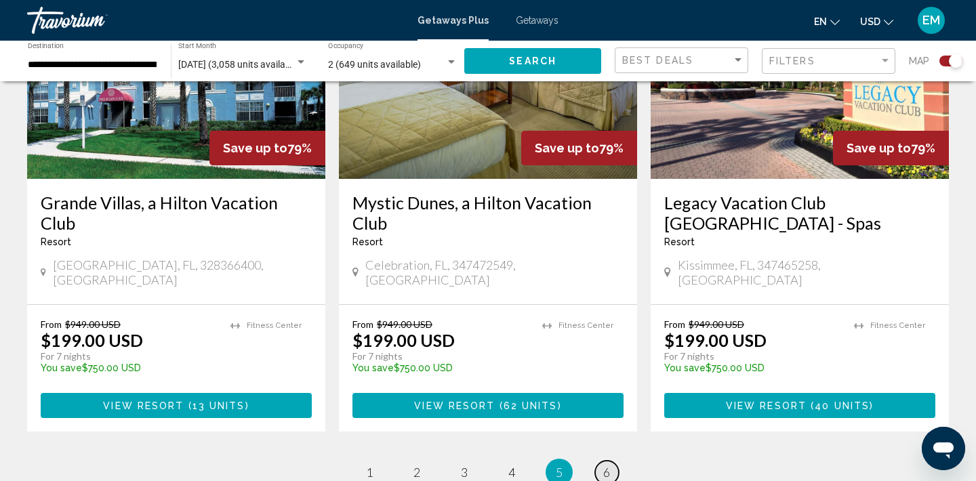
click at [610, 465] on span "6" at bounding box center [606, 472] width 7 height 15
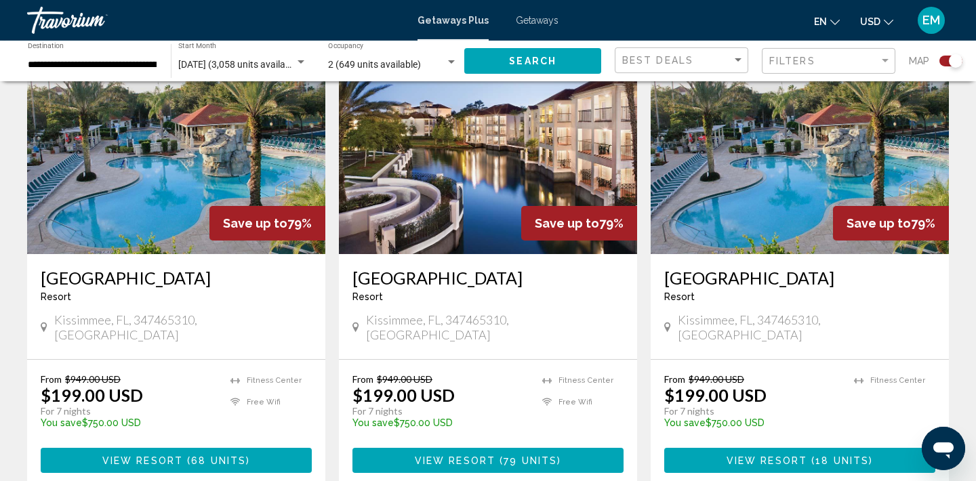
scroll to position [525, 0]
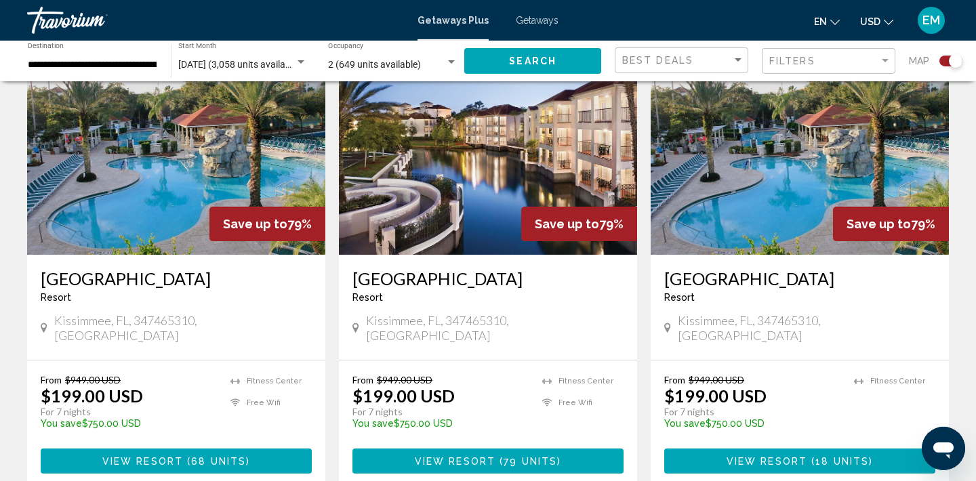
click at [478, 172] on img "Main content" at bounding box center [488, 146] width 298 height 217
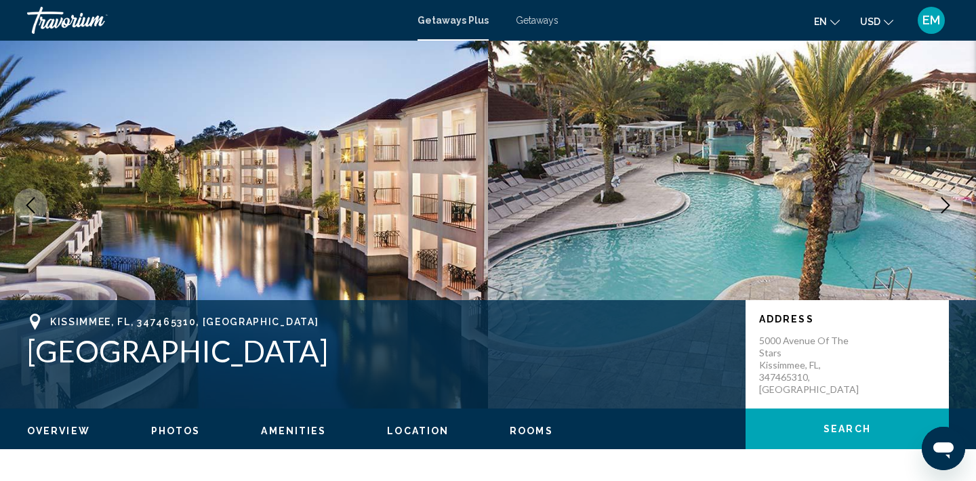
scroll to position [35, 0]
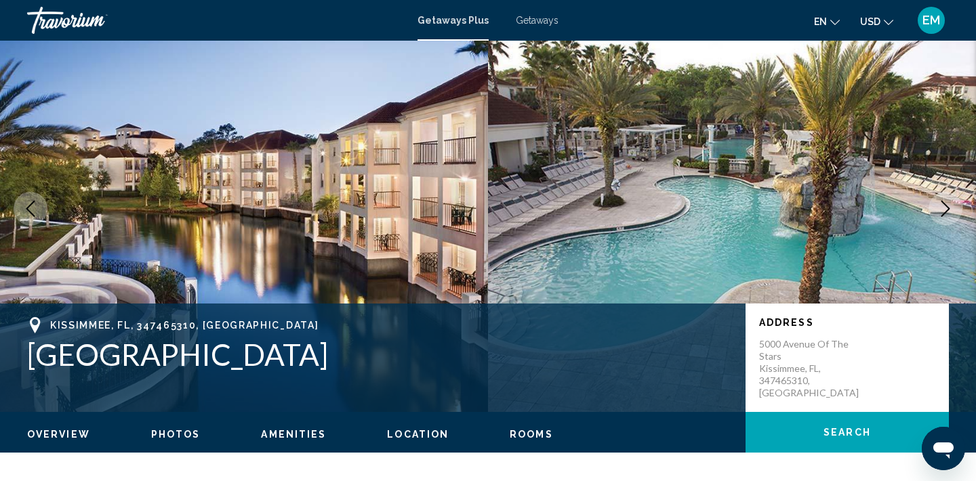
click at [184, 437] on span "Photos" at bounding box center [175, 434] width 49 height 11
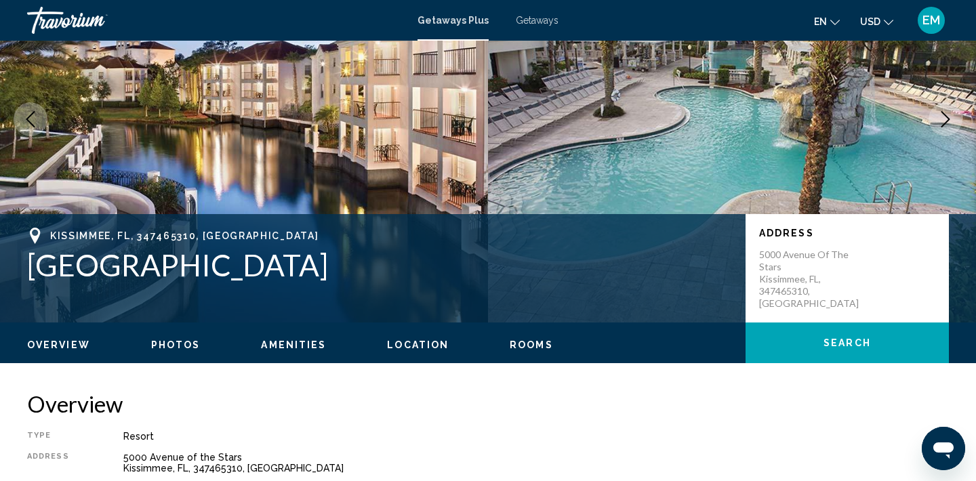
scroll to position [0, 0]
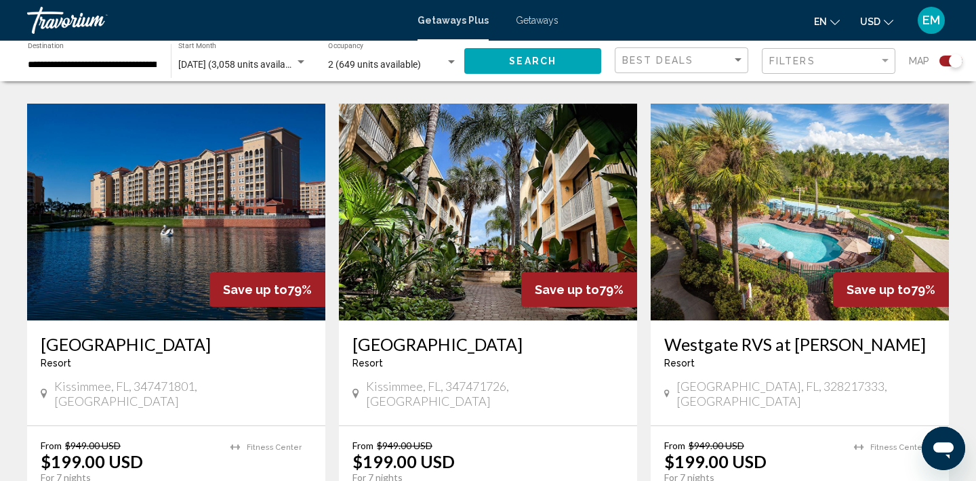
scroll to position [942, 0]
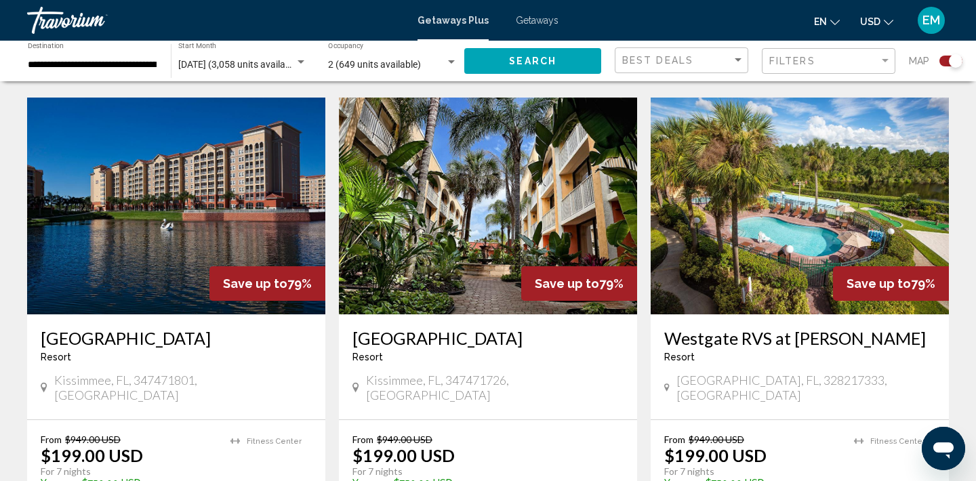
click at [515, 216] on img "Main content" at bounding box center [488, 206] width 298 height 217
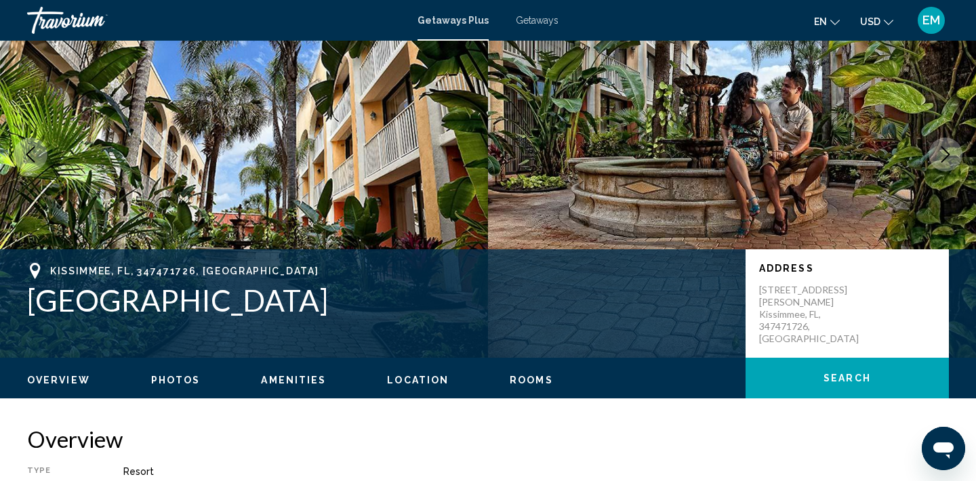
scroll to position [94, 0]
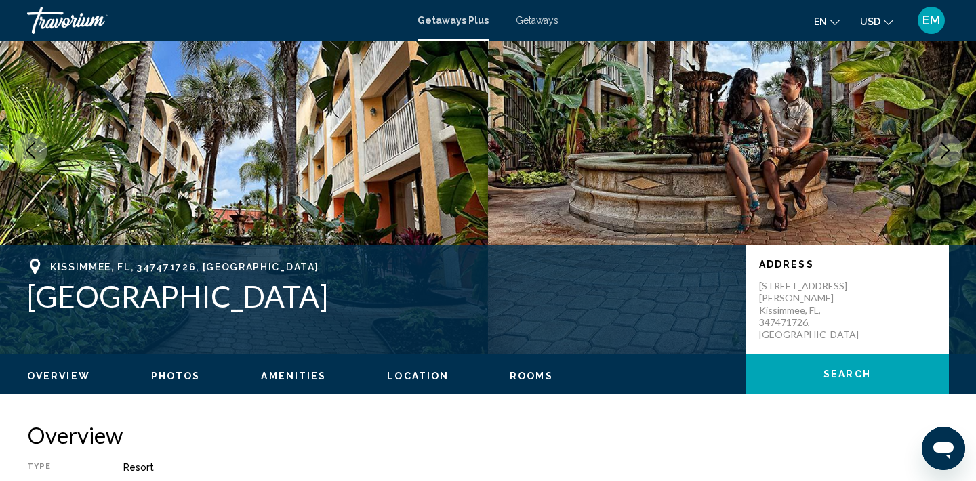
click at [180, 377] on span "Photos" at bounding box center [175, 376] width 49 height 11
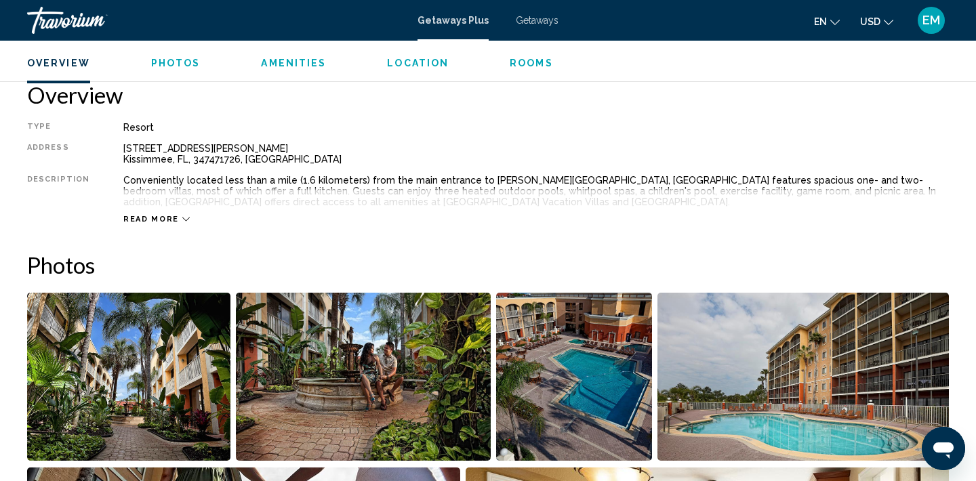
scroll to position [433, 0]
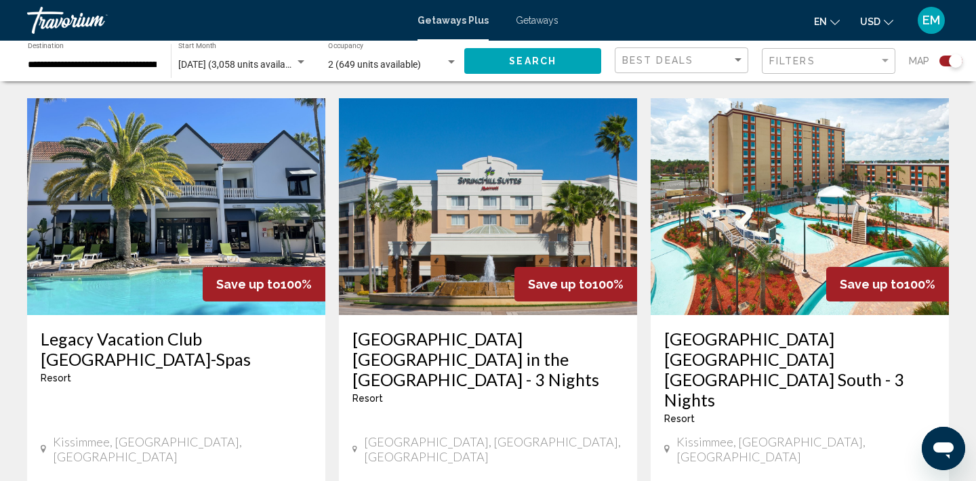
scroll to position [1482, 0]
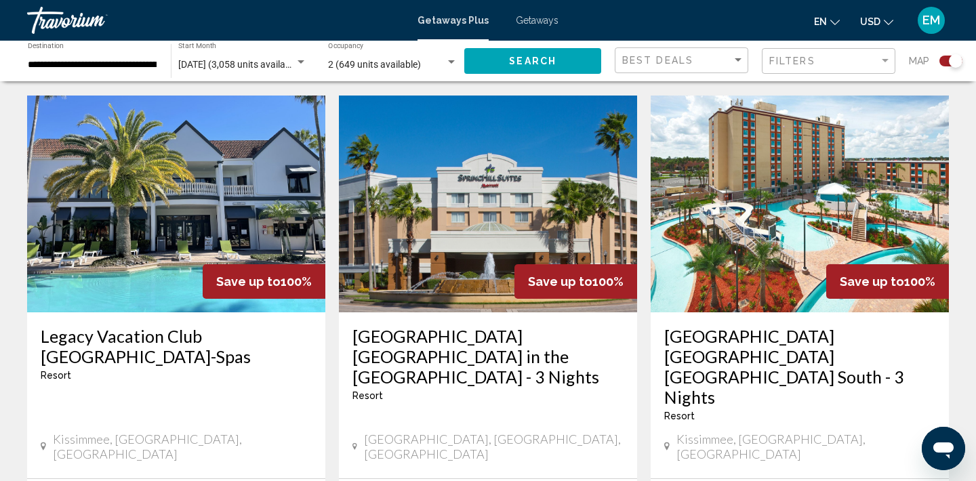
click at [170, 171] on img "Main content" at bounding box center [176, 204] width 298 height 217
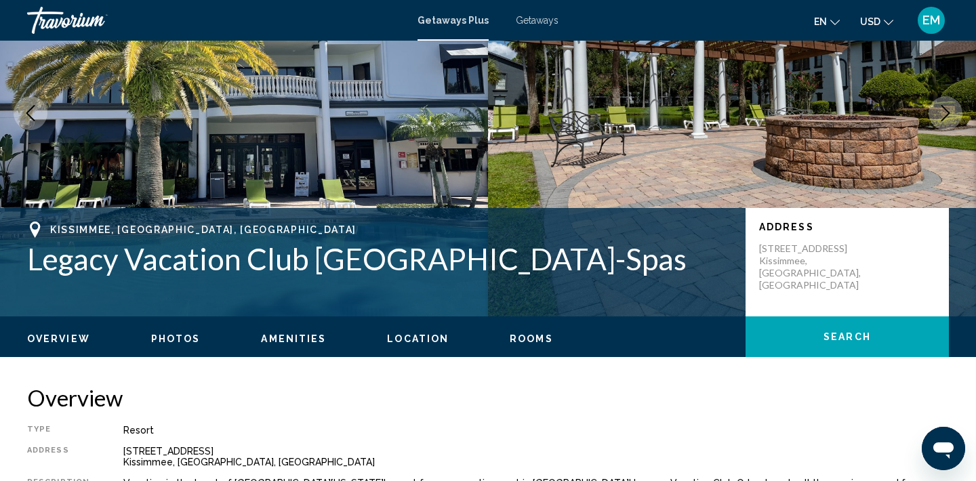
scroll to position [123, 0]
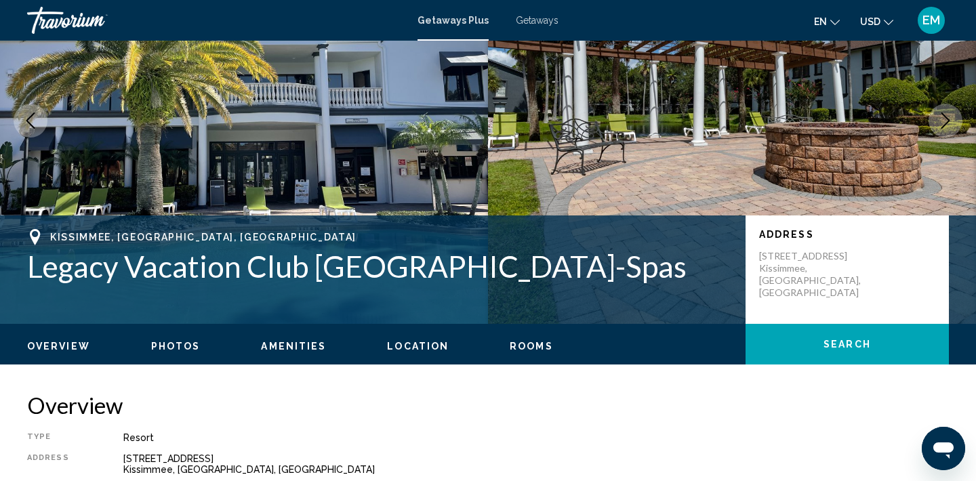
click at [182, 349] on span "Photos" at bounding box center [175, 346] width 49 height 11
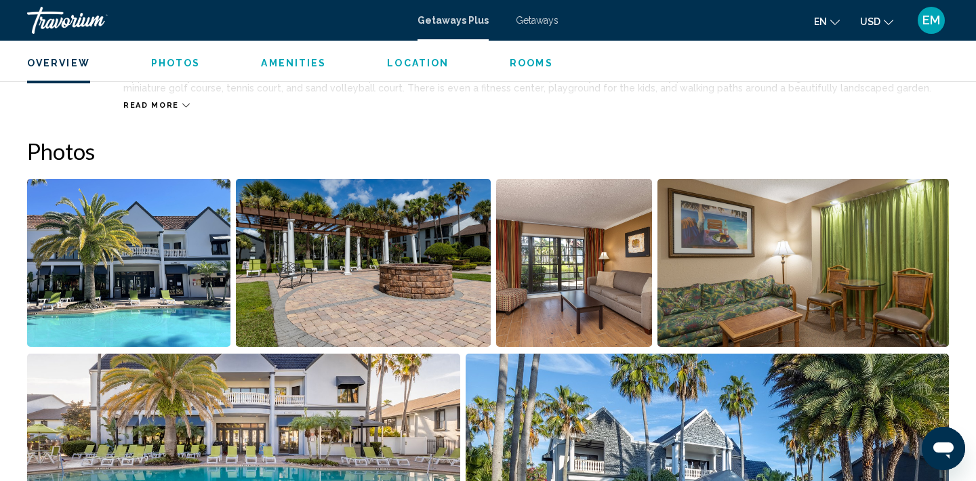
scroll to position [568, 0]
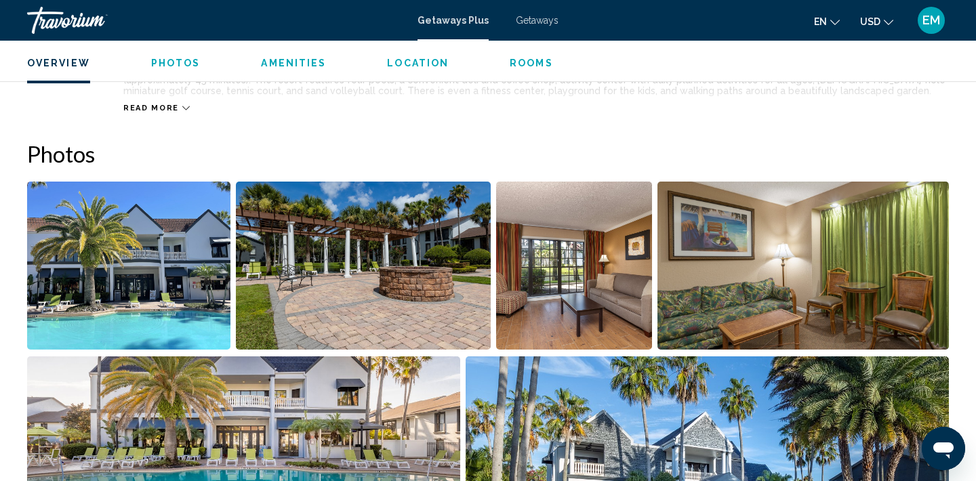
click at [582, 271] on img "Open full-screen image slider" at bounding box center [574, 266] width 156 height 168
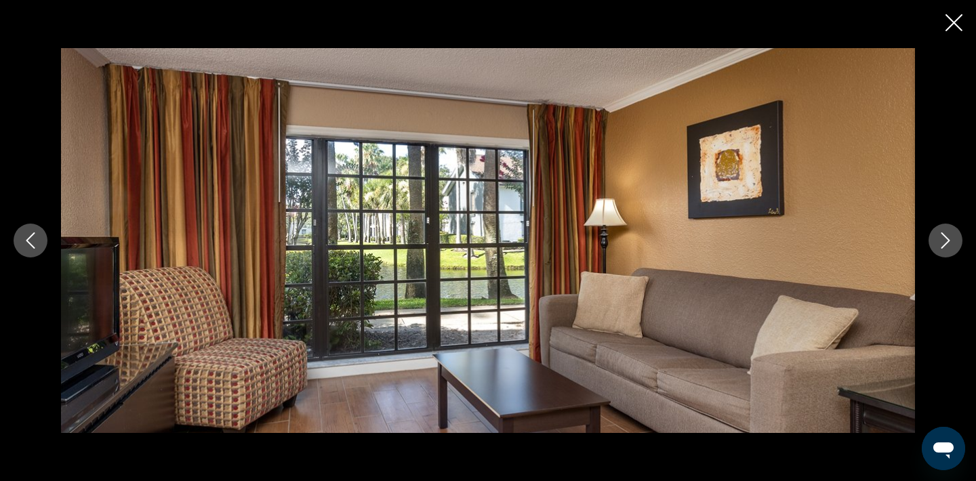
click at [949, 243] on icon "Next image" at bounding box center [946, 241] width 16 height 16
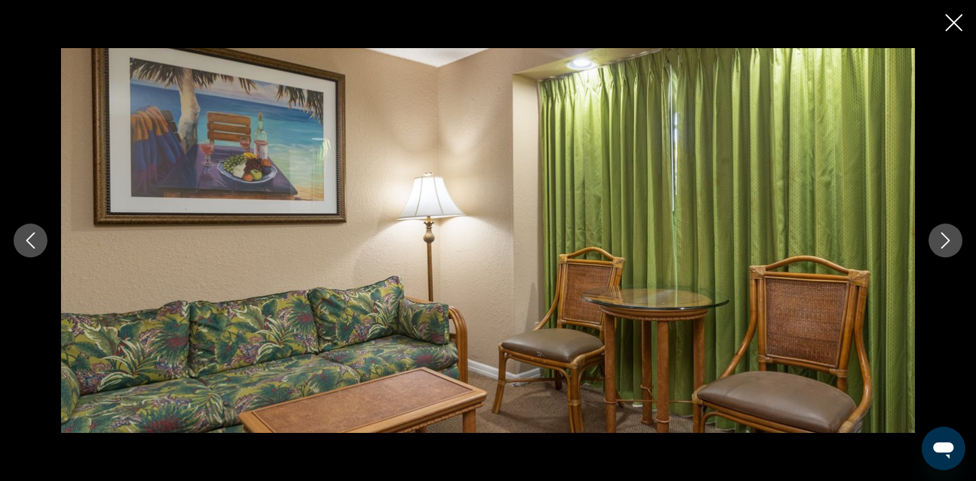
click at [949, 243] on icon "Next image" at bounding box center [946, 241] width 16 height 16
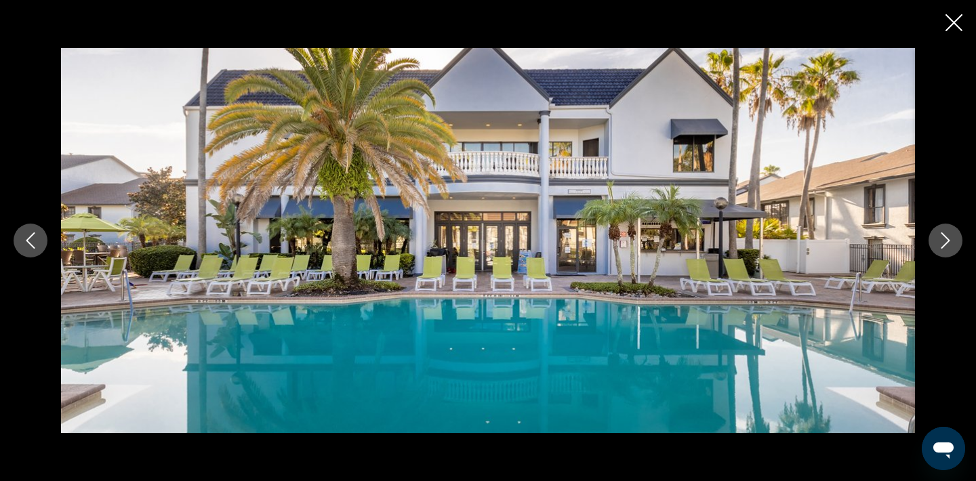
click at [949, 243] on icon "Next image" at bounding box center [946, 241] width 16 height 16
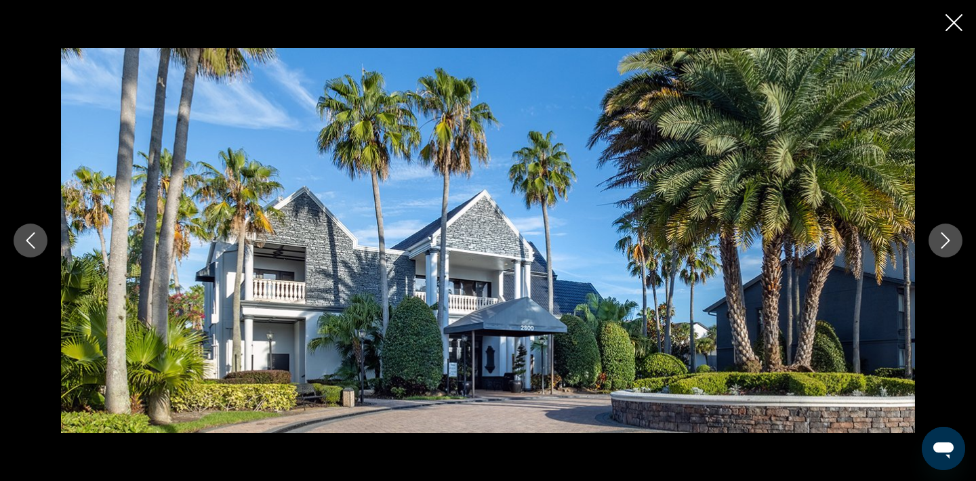
click at [949, 243] on icon "Next image" at bounding box center [946, 241] width 16 height 16
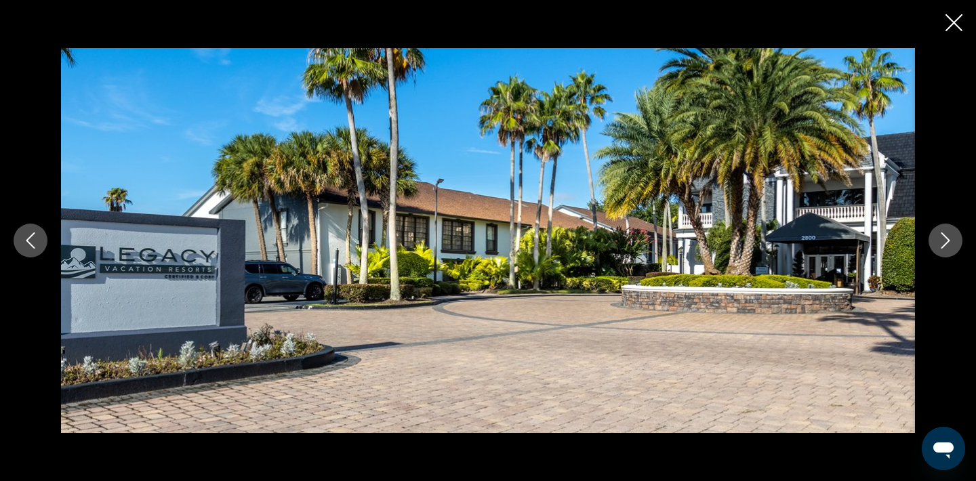
click at [949, 243] on icon "Next image" at bounding box center [946, 241] width 16 height 16
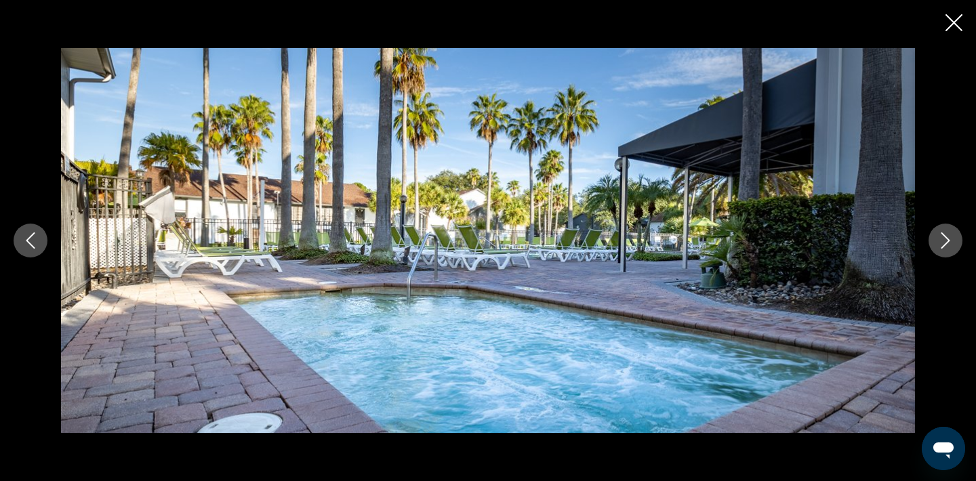
click at [949, 243] on icon "Next image" at bounding box center [946, 241] width 16 height 16
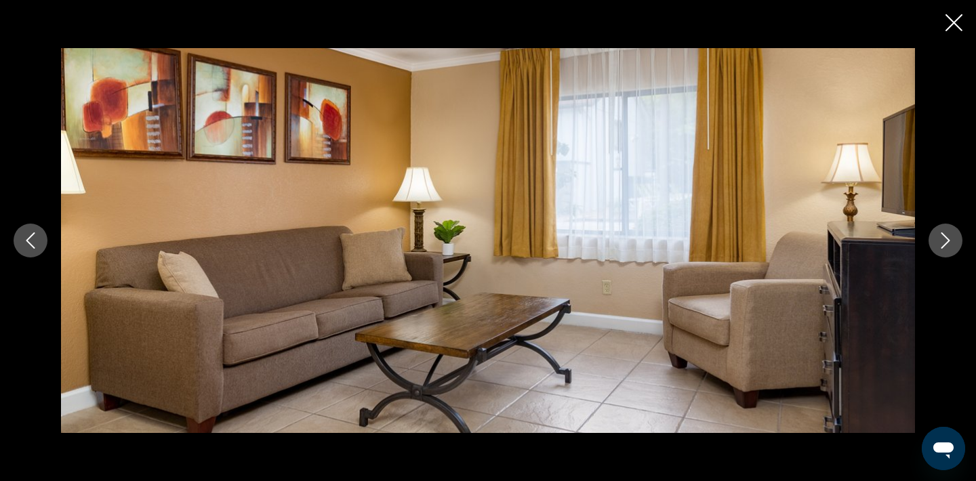
click at [839, 111] on img "Main content" at bounding box center [488, 240] width 854 height 385
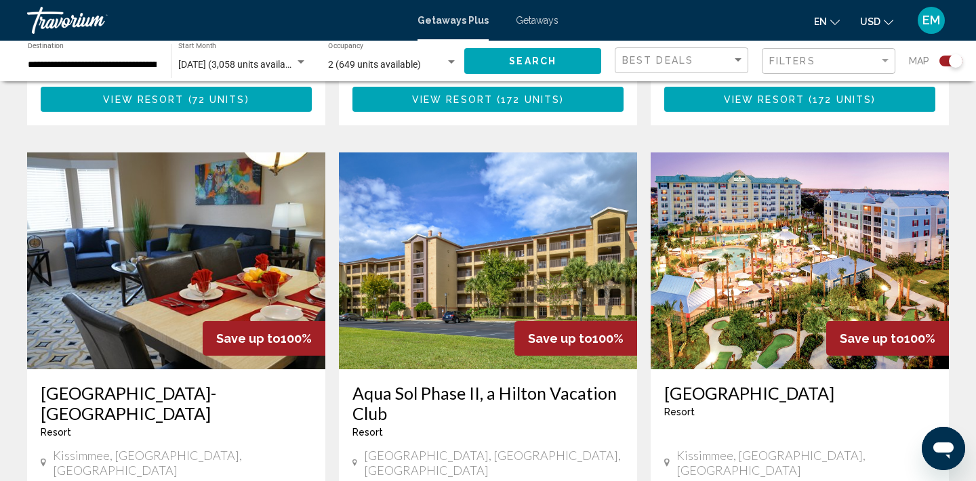
scroll to position [1958, 0]
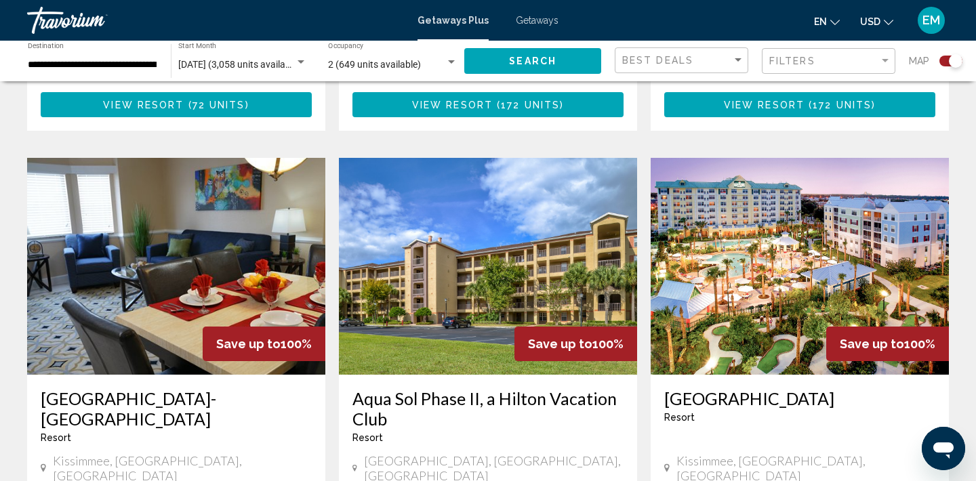
click at [780, 182] on img "Main content" at bounding box center [800, 266] width 298 height 217
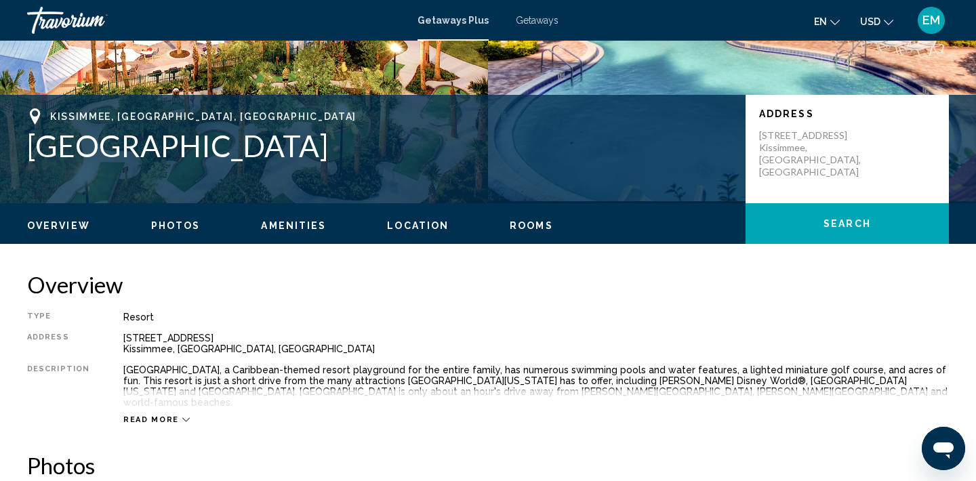
scroll to position [233, 0]
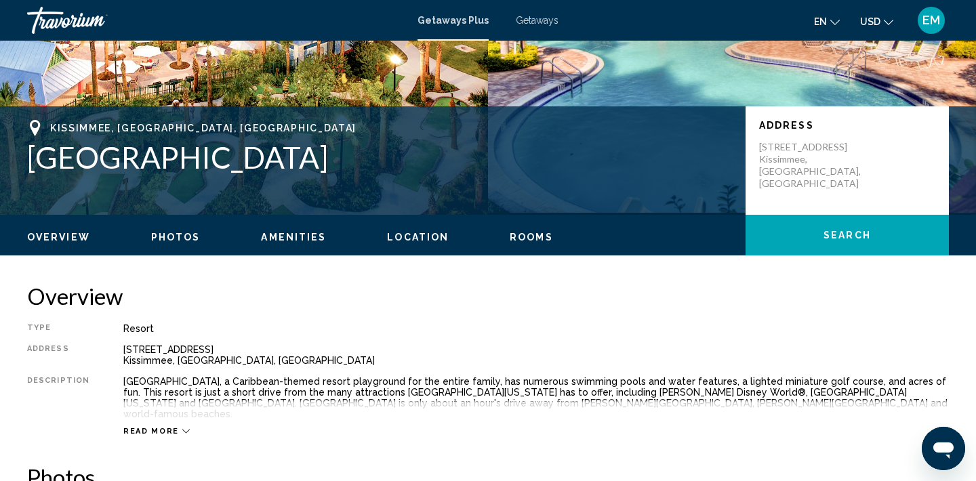
click at [184, 239] on span "Photos" at bounding box center [175, 237] width 49 height 11
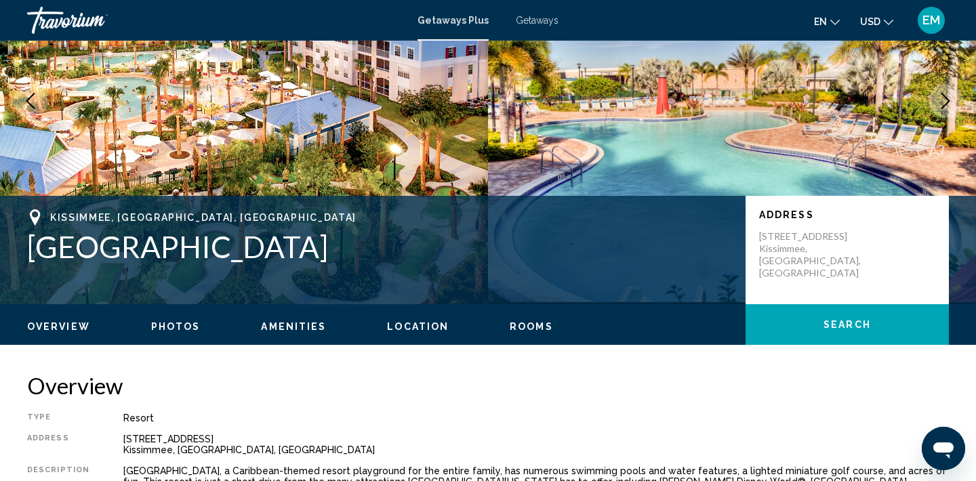
scroll to position [0, 0]
